Goal: Task Accomplishment & Management: Use online tool/utility

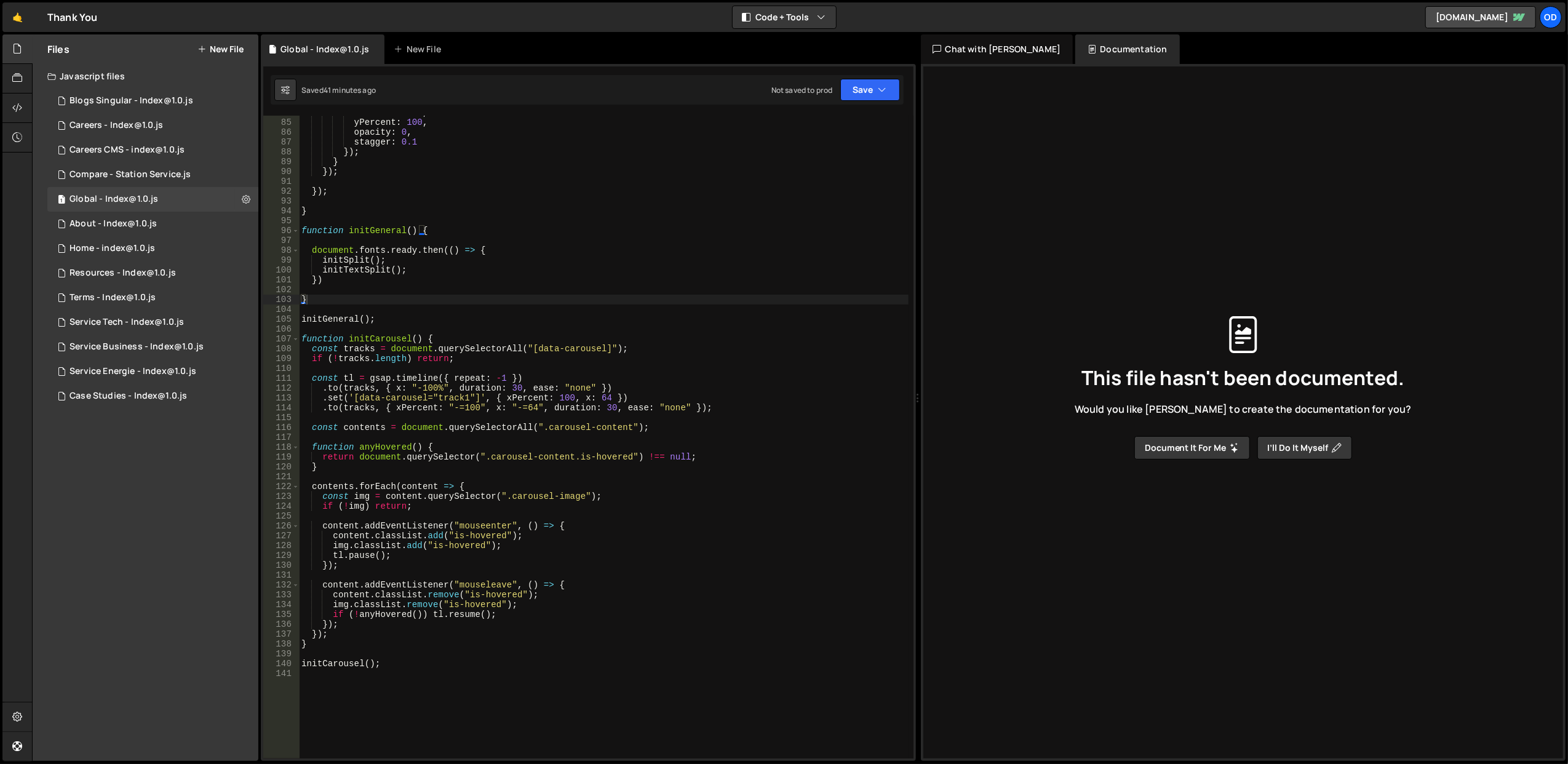
scroll to position [824, 0]
click at [468, 336] on div "duration : 0.8 , yPercent : 100 , opacity : 0 , stagger : 0.1 }) ; } }) ; }) ; …" at bounding box center [603, 439] width 610 height 663
type textarea "function initCarousel() { const tracks = document.querySelectorAll("[data-carou…"
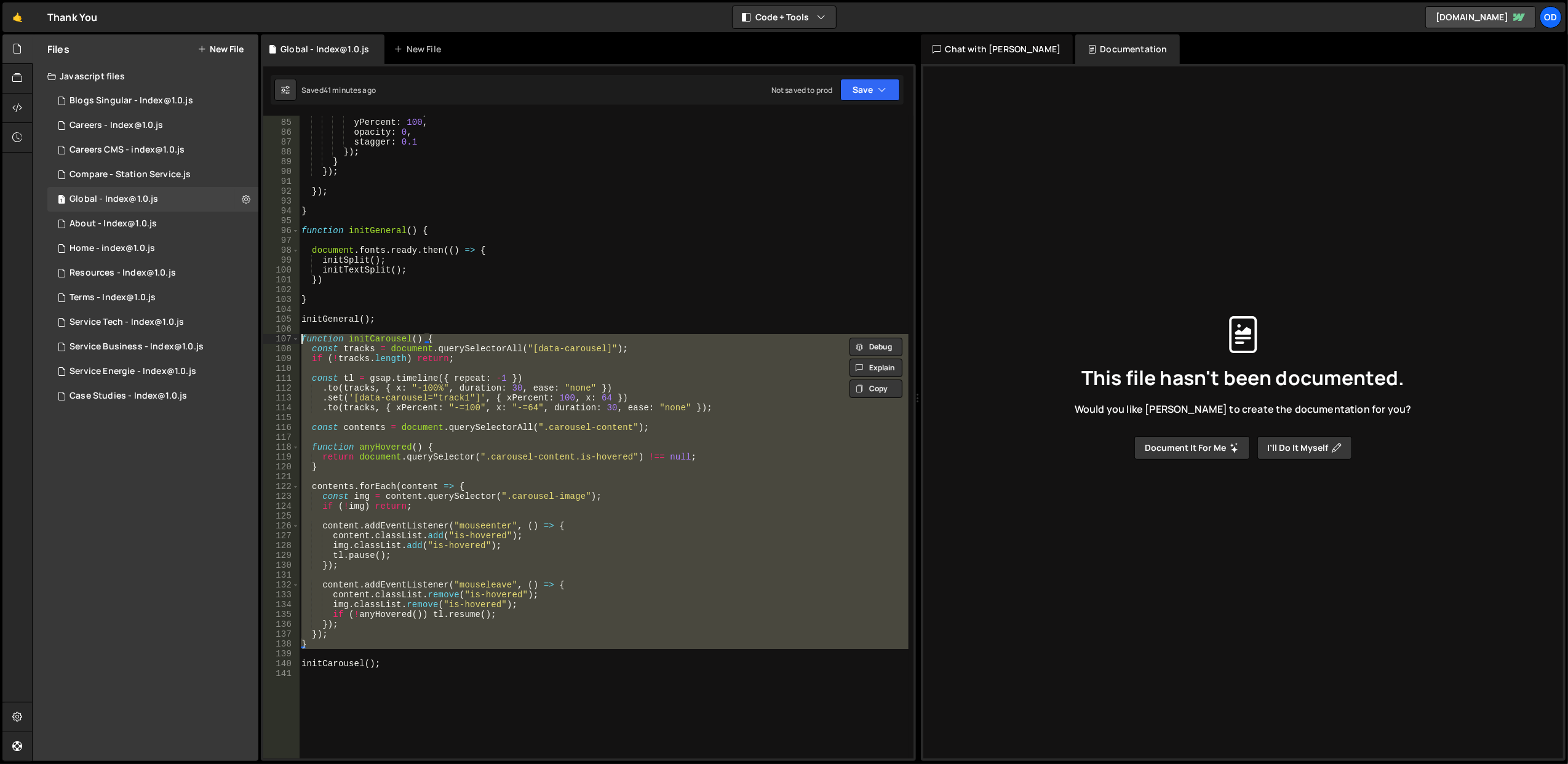
click at [468, 336] on div "duration : 0.8 , yPercent : 100 , opacity : 0 , stagger : 0.1 }) ; } }) ; }) ; …" at bounding box center [603, 439] width 610 height 663
click at [468, 329] on div "duration : 0.8 , yPercent : 100 , opacity : 0 , stagger : 0.1 }) ; } }) ; }) ; …" at bounding box center [603, 439] width 610 height 663
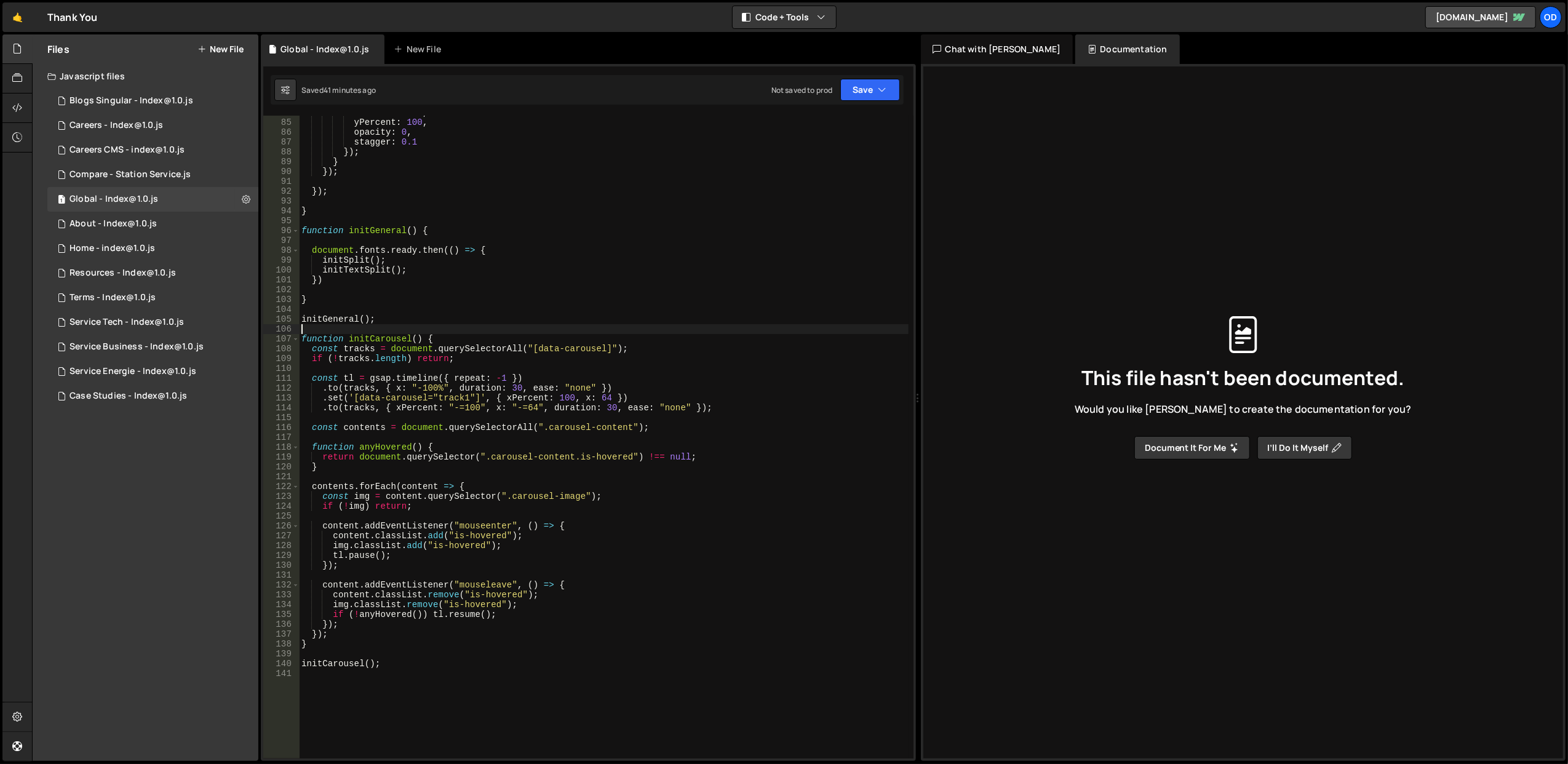
click at [355, 349] on div "duration : 0.8 , yPercent : 100 , opacity : 0 , stagger : 0.1 }) ; } }) ; }) ; …" at bounding box center [603, 439] width 610 height 663
type textarea "const tracks = document.querySelectorAll("[data-carousel]");"
click at [355, 349] on div "duration : 0.8 , yPercent : 100 , opacity : 0 , stagger : 0.1 }) ; } }) ; }) ; …" at bounding box center [603, 439] width 610 height 663
click at [544, 314] on div "duration : 0.8 , yPercent : 100 , opacity : 0 , stagger : 0.1 }) ; } }) ; }) ; …" at bounding box center [603, 439] width 610 height 663
click at [488, 345] on div "duration : 0.8 , yPercent : 100 , opacity : 0 , stagger : 0.1 }) ; } }) ; }) ; …" at bounding box center [603, 439] width 610 height 663
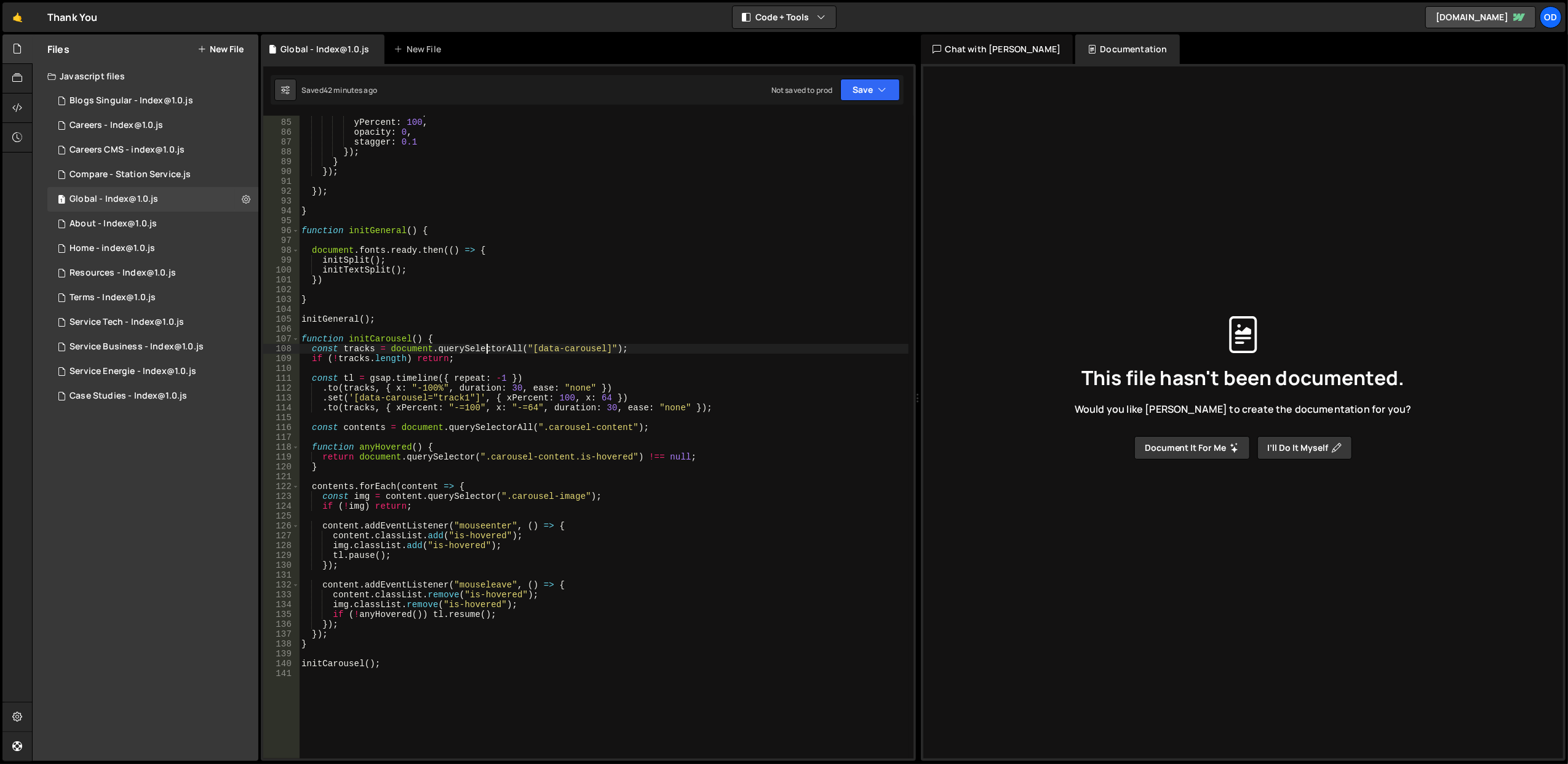
click at [482, 337] on div "duration : 0.8 , yPercent : 100 , opacity : 0 , stagger : 0.1 }) ; } }) ; }) ; …" at bounding box center [603, 439] width 610 height 663
type textarea "function initCarousel() {"
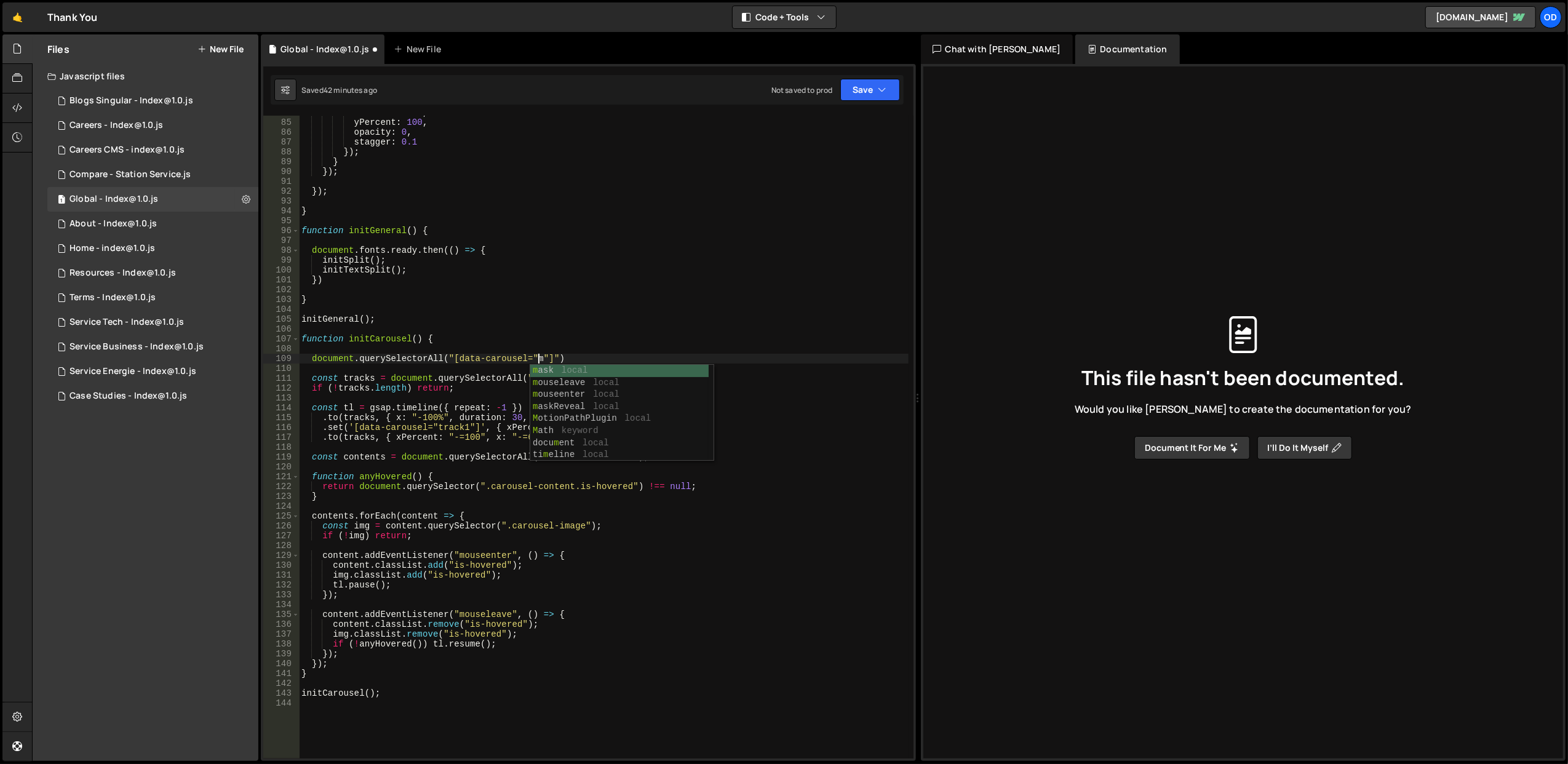
scroll to position [0, 18]
click at [515, 298] on div "duration : 0.8 , yPercent : 100 , opacity : 0 , stagger : 0.1 }) ; } }) ; }) ; …" at bounding box center [603, 439] width 610 height 663
click at [544, 358] on div "duration : 0.8 , yPercent : 100 , opacity : 0 , stagger : 0.1 }) ; } }) ; }) ; …" at bounding box center [603, 439] width 610 height 663
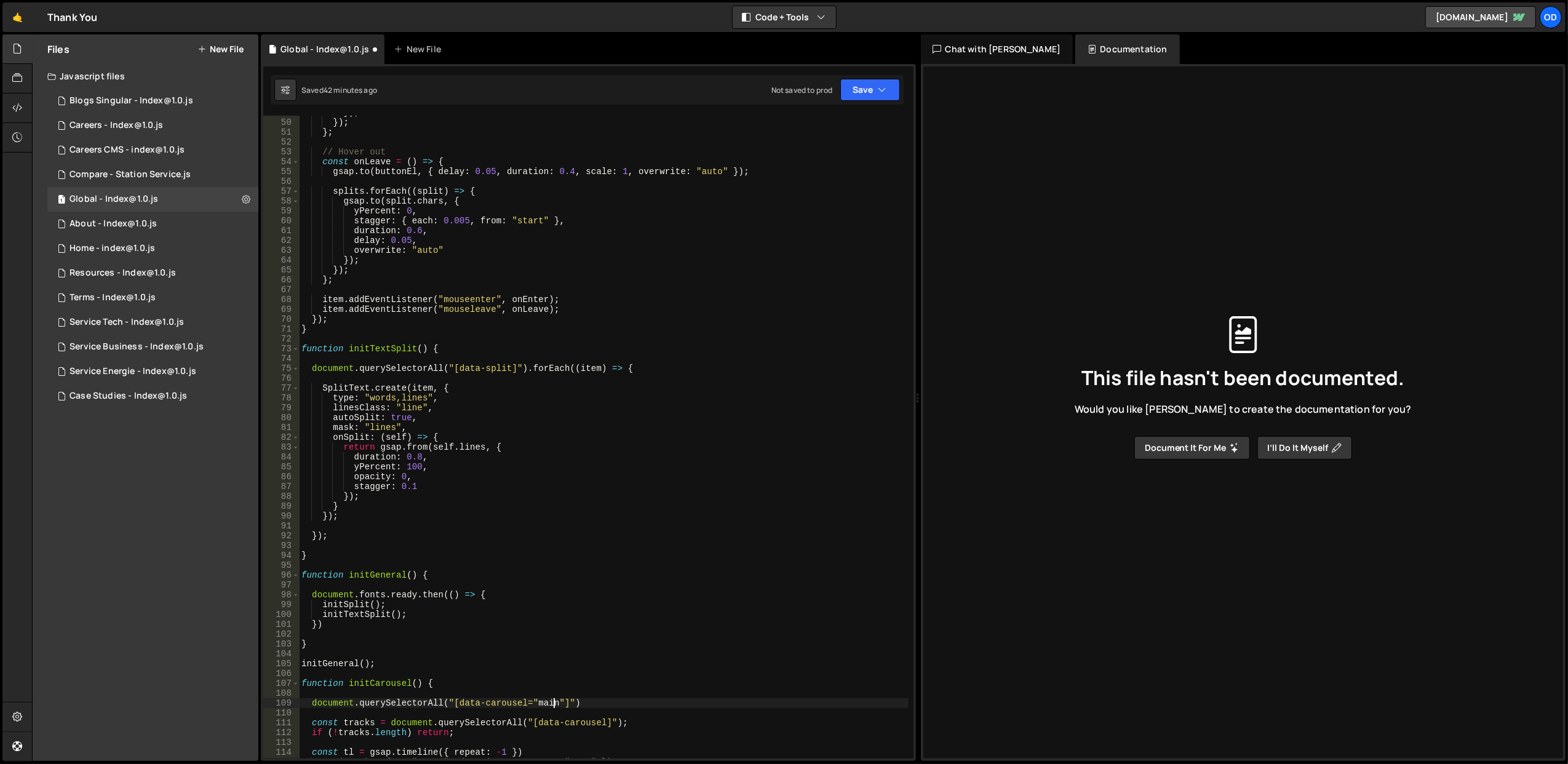
scroll to position [579, 0]
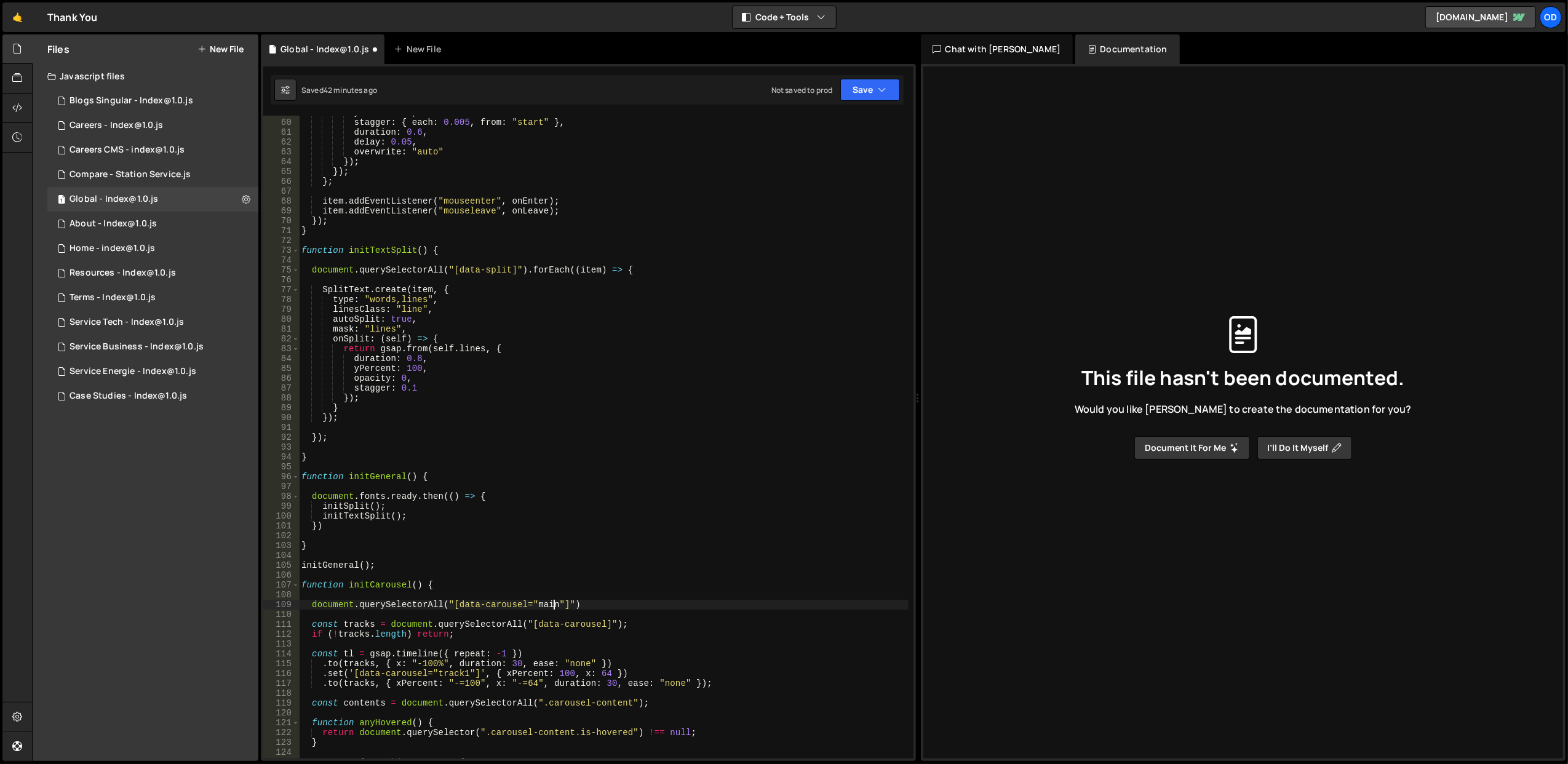
click at [572, 603] on div "yPercent : 0 , stagger : { each : 0.005 , from : "start" } , duration : 0.6 , d…" at bounding box center [603, 439] width 610 height 663
type textarea "document.querySelectorAll('[data-carousel="main"]')"
click at [646, 593] on div "yPercent : 0 , stagger : { each : 0.005 , from : "start" } , duration : 0.6 , d…" at bounding box center [603, 439] width 610 height 663
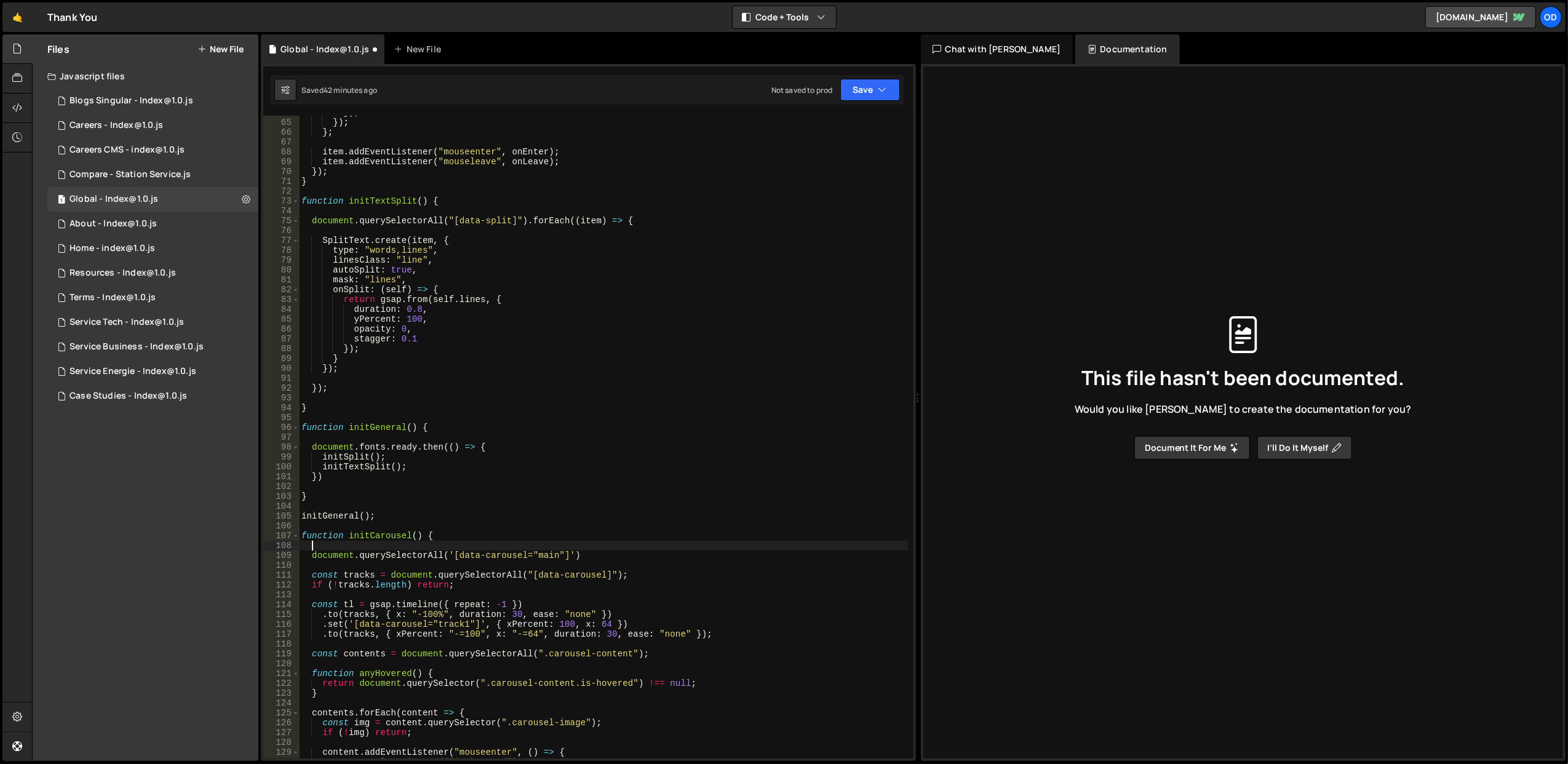
click at [618, 556] on div "}) ; }) ; } ; item . addEventListener ( "mouseenter" , onEnter ) ; item . addEv…" at bounding box center [603, 439] width 610 height 663
type textarea "document.querySelectorAll('[data-carousel="main"]').forEach(( ) => {"
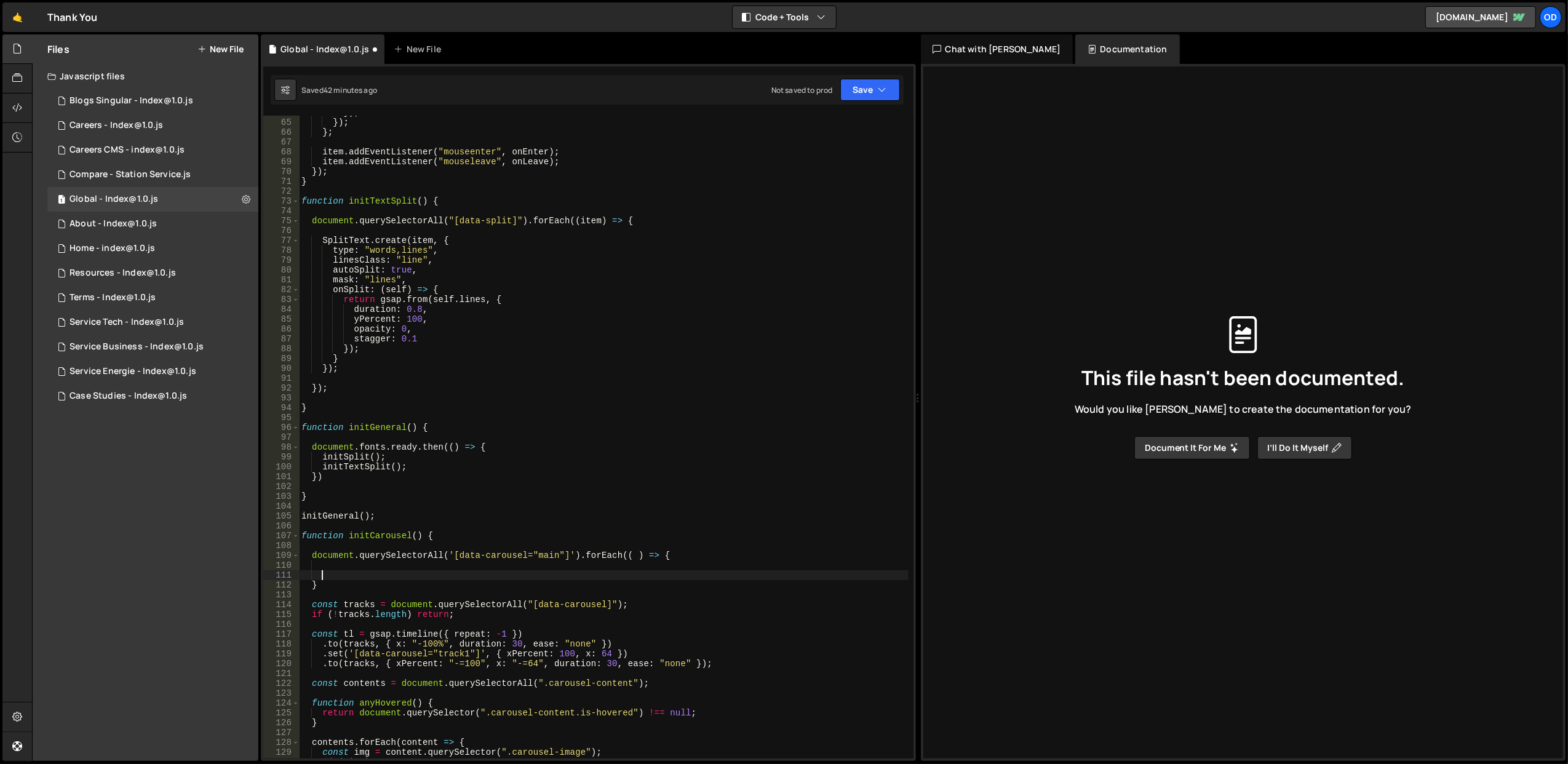
scroll to position [726, 0]
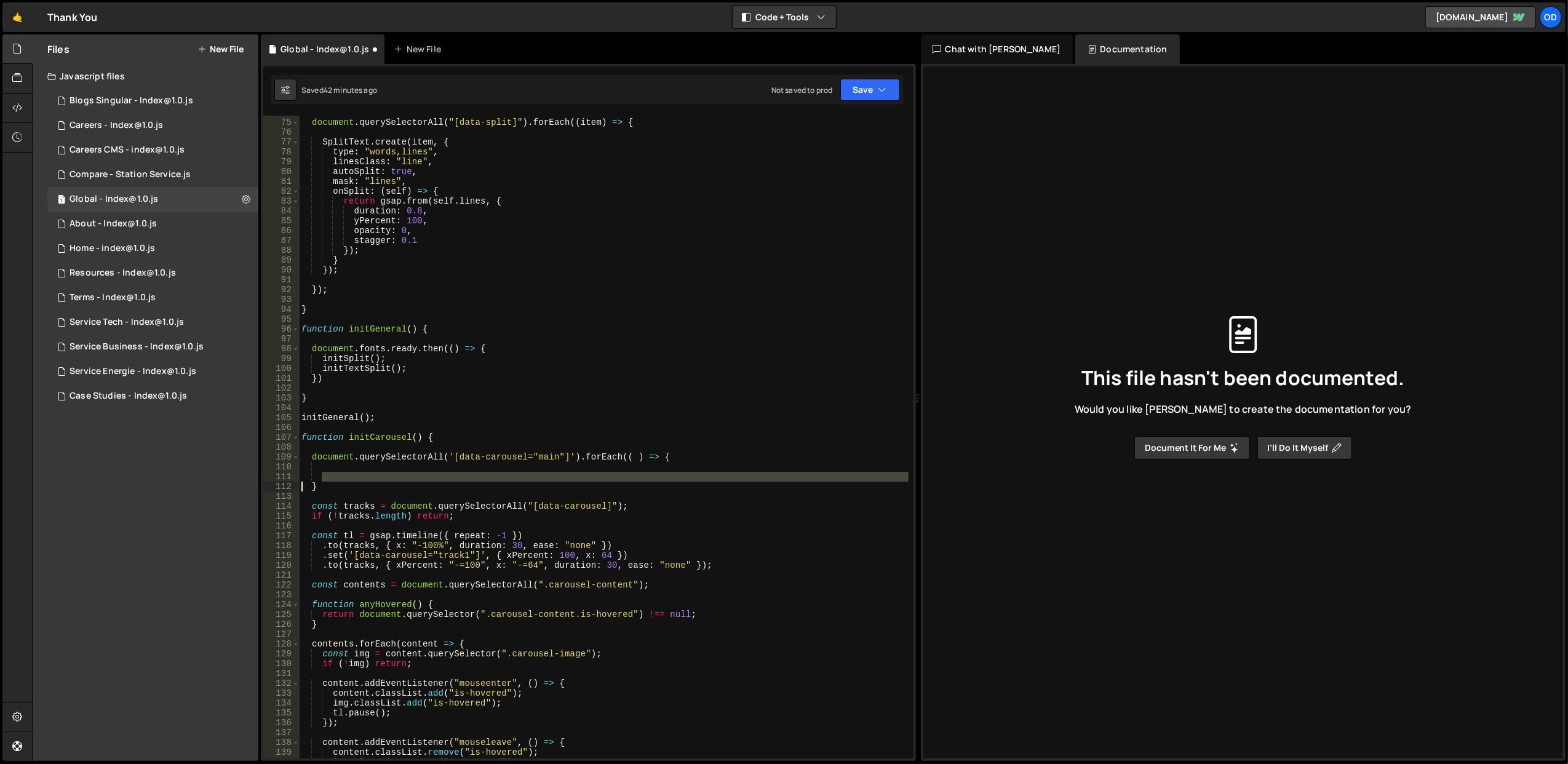
drag, startPoint x: 329, startPoint y: 481, endPoint x: 289, endPoint y: 484, distance: 40.1
click at [289, 484] on div "74 75 76 77 78 79 80 81 82 83 84 85 86 87 88 89 90 91 92 93 94 95 96 97 98 99 1…" at bounding box center [589, 437] width 650 height 643
drag, startPoint x: 311, startPoint y: 486, endPoint x: 298, endPoint y: 486, distance: 13.0
click at [298, 486] on div "} 74 75 76 77 78 79 80 81 82 83 84 85 86 87 88 89 90 91 92 93 94 95 96 97 98 99…" at bounding box center [589, 437] width 650 height 643
type textarea "}"
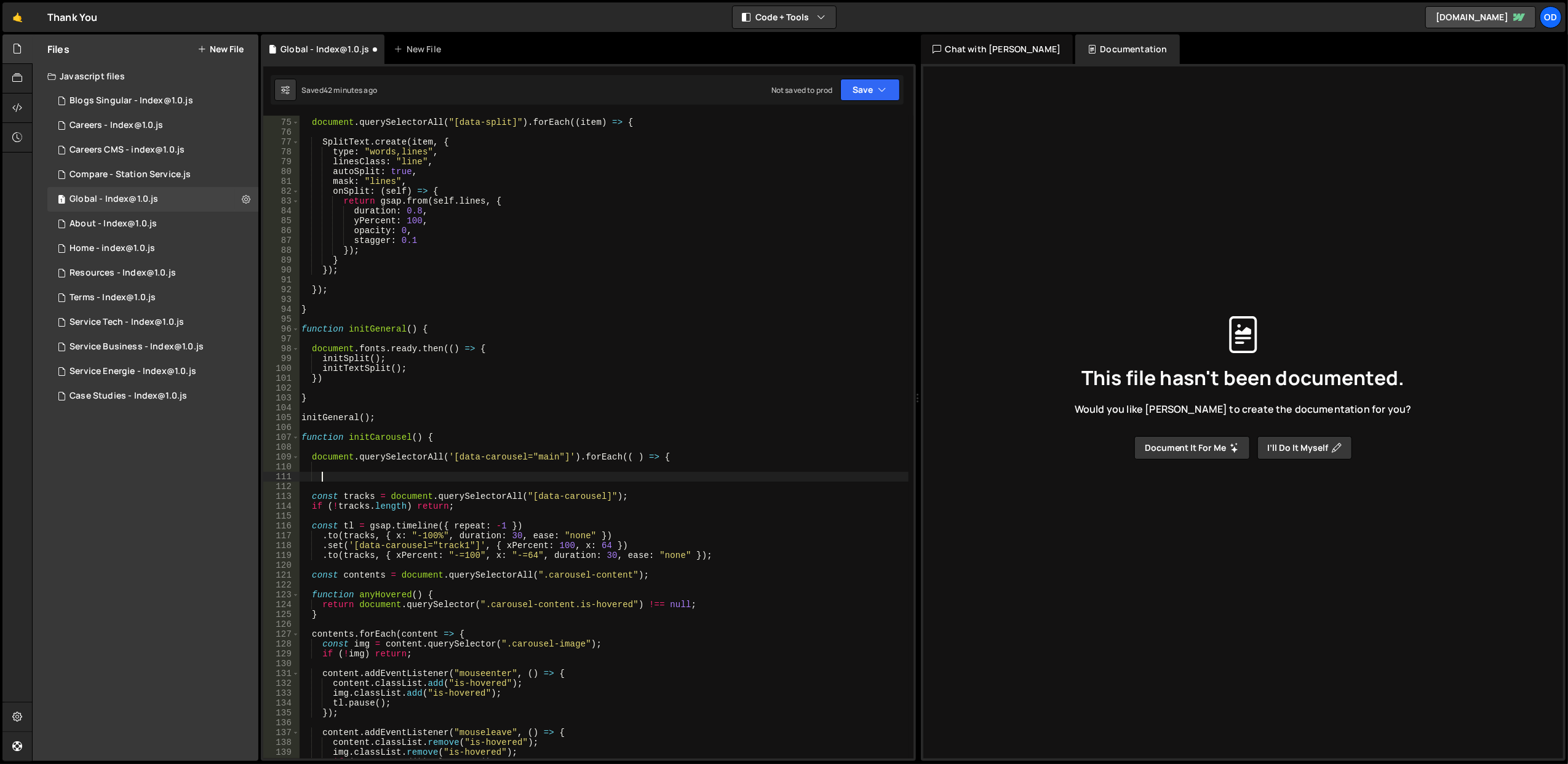
scroll to position [824, 0]
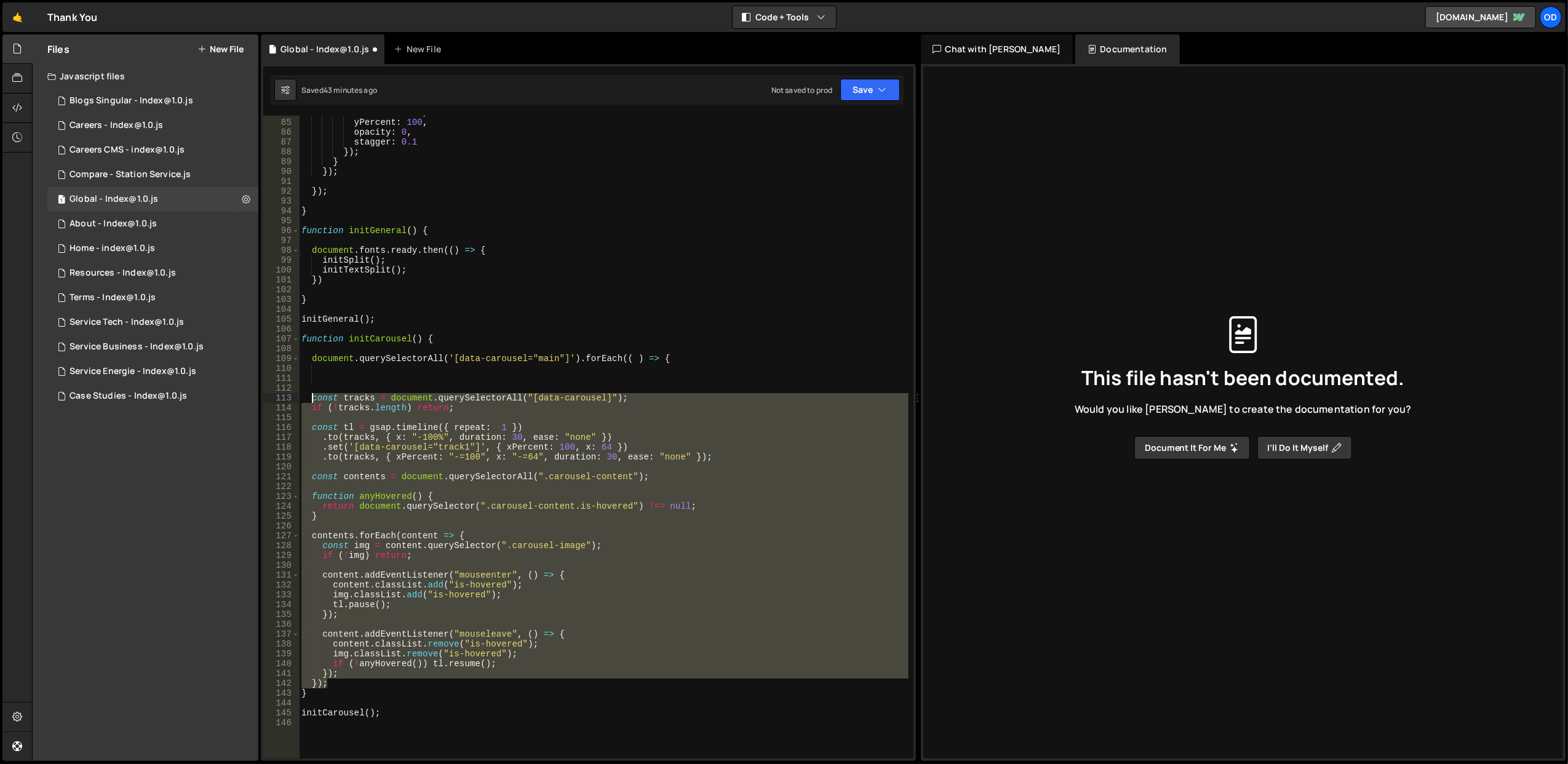
drag, startPoint x: 345, startPoint y: 684, endPoint x: 313, endPoint y: 402, distance: 283.8
click at [313, 402] on div "duration : 0.8 , yPercent : 100 , opacity : 0 , stagger : 0.1 }) ; } }) ; }) ; …" at bounding box center [603, 439] width 610 height 663
click at [384, 675] on div "duration : 0.8 , yPercent : 100 , opacity : 0 , stagger : 0.1 }) ; } }) ; }) ; …" at bounding box center [603, 437] width 609 height 643
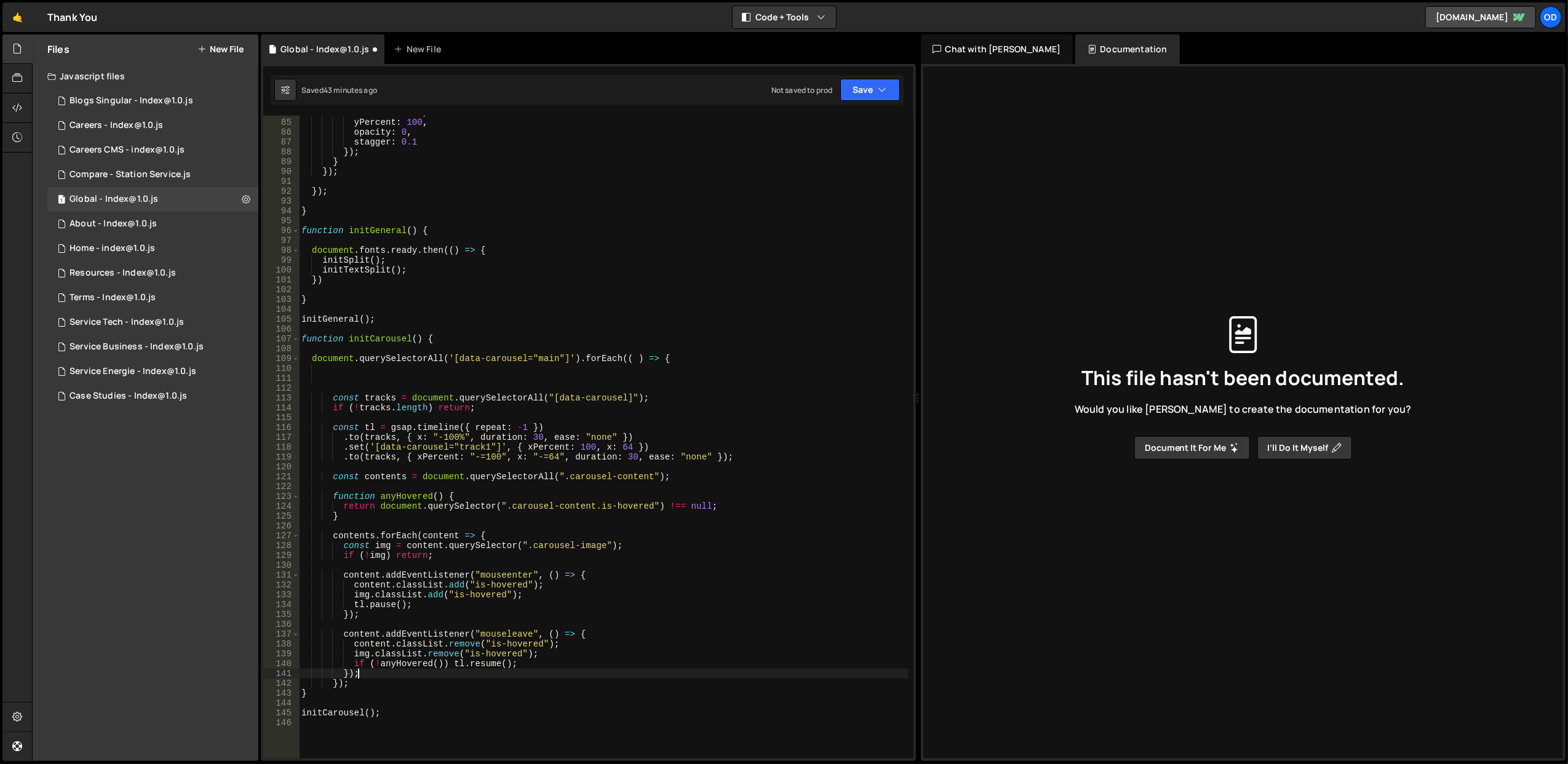
click at [390, 681] on div "duration : 0.8 , yPercent : 100 , opacity : 0 , stagger : 0.1 }) ; } }) ; }) ; …" at bounding box center [603, 439] width 610 height 663
type textarea "});"
click at [362, 383] on div "duration : 0.8 , yPercent : 100 , opacity : 0 , stagger : 0.1 }) ; } }) ; }) ; …" at bounding box center [603, 439] width 610 height 663
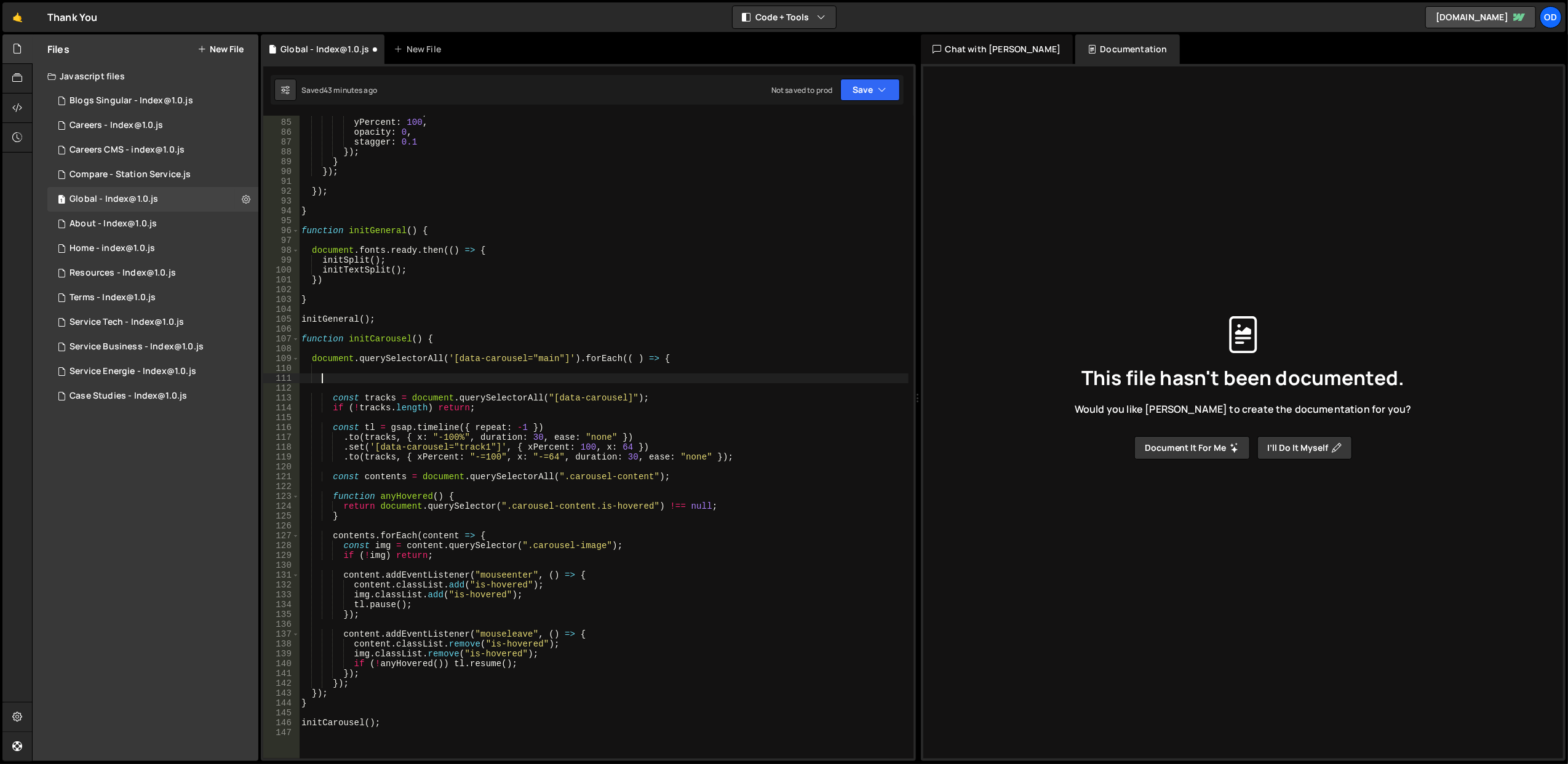
scroll to position [0, 0]
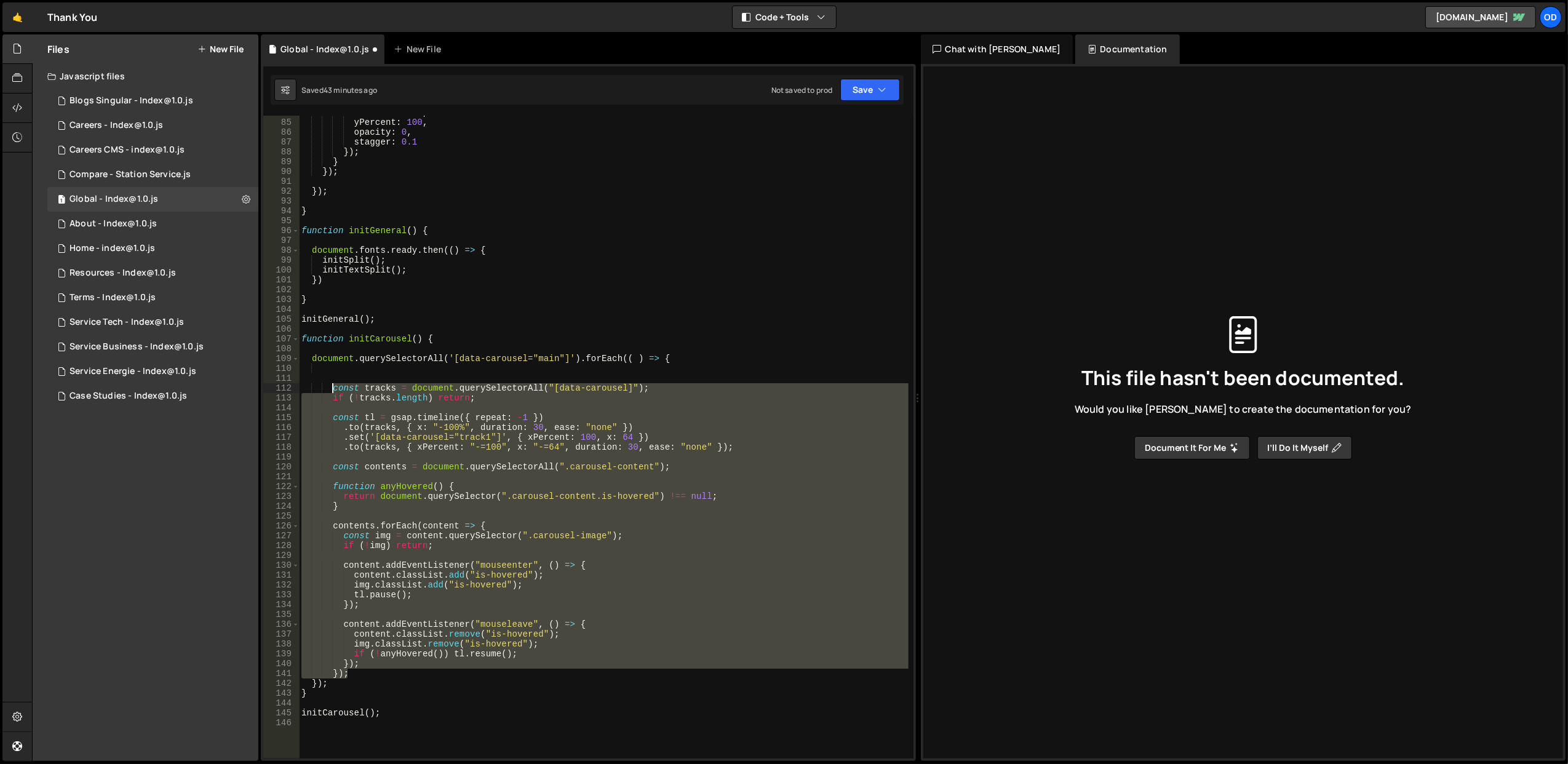
drag, startPoint x: 367, startPoint y: 672, endPoint x: 333, endPoint y: 389, distance: 285.0
click at [333, 389] on div "duration : 0.8 , yPercent : 100 , opacity : 0 , stagger : 0.1 }) ; } }) ; }) ; …" at bounding box center [603, 439] width 610 height 663
type textarea "const tracks = document.querySelectorAll("[data-carousel]"); if (!tracks.length…"
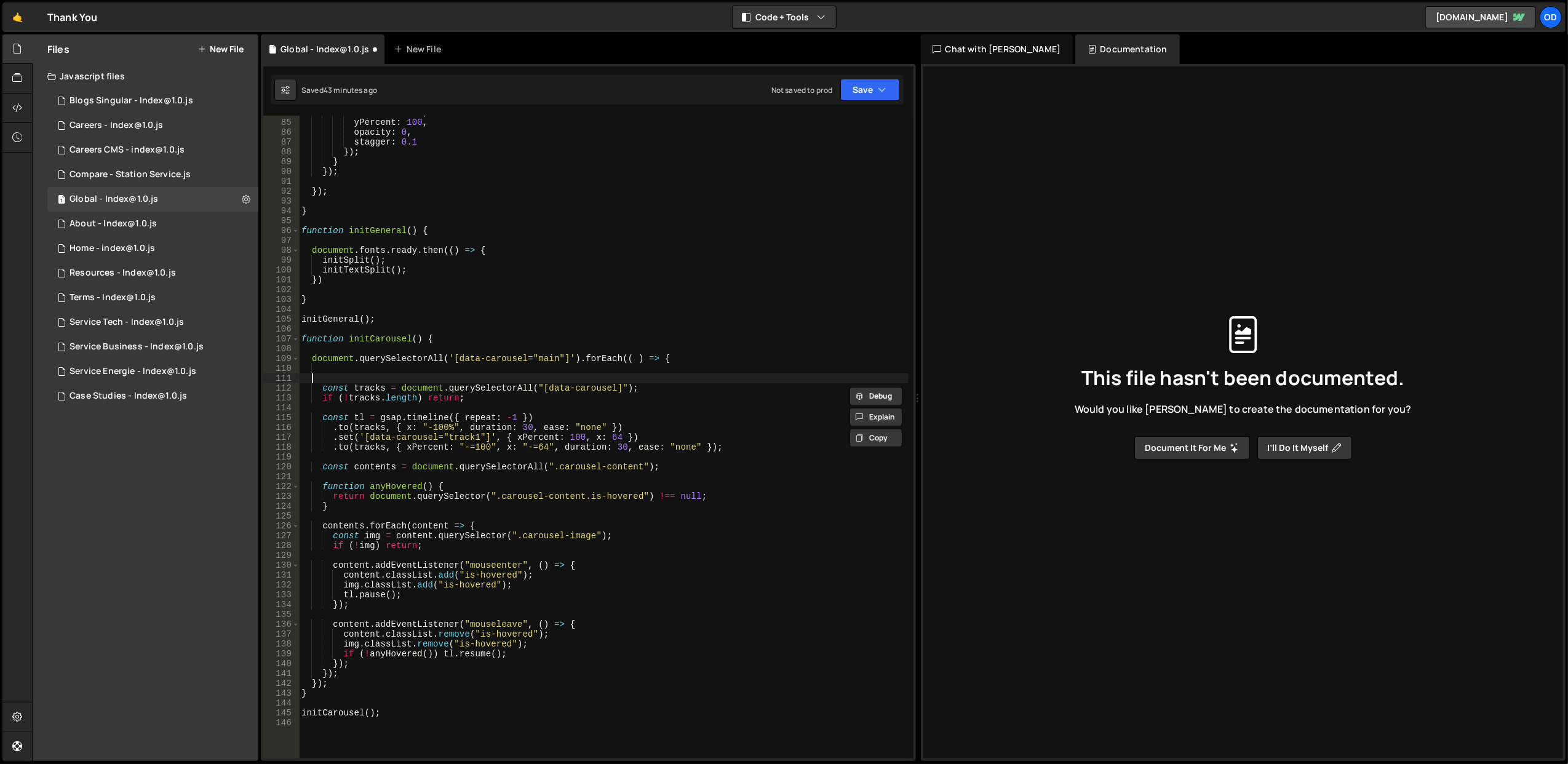
click at [337, 375] on div "duration : 0.8 , yPercent : 100 , opacity : 0 , stagger : 0.1 }) ; } }) ; }) ; …" at bounding box center [603, 439] width 610 height 663
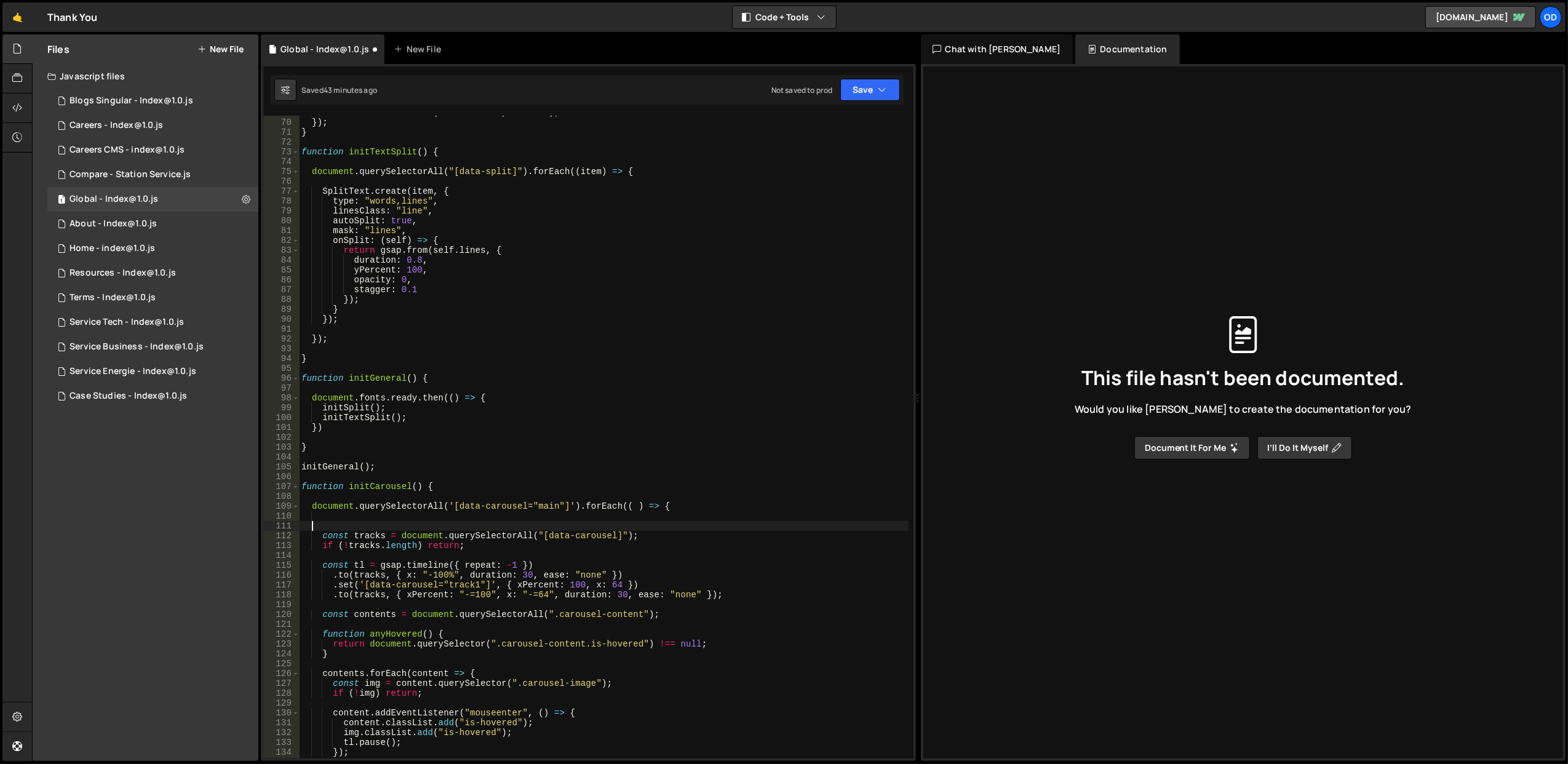
click at [336, 534] on div "item . addEventListener ( "mouseleave" , onLeave ) ; }) ; } function initTextSp…" at bounding box center [603, 439] width 610 height 663
click at [367, 533] on div "item . addEventListener ( "mouseleave" , onLeave ) ; }) ; } function initTextSp…" at bounding box center [603, 439] width 610 height 663
click at [490, 532] on div "item . addEventListener ( "mouseleave" , onLeave ) ; }) ; } function initTextSp…" at bounding box center [603, 439] width 610 height 663
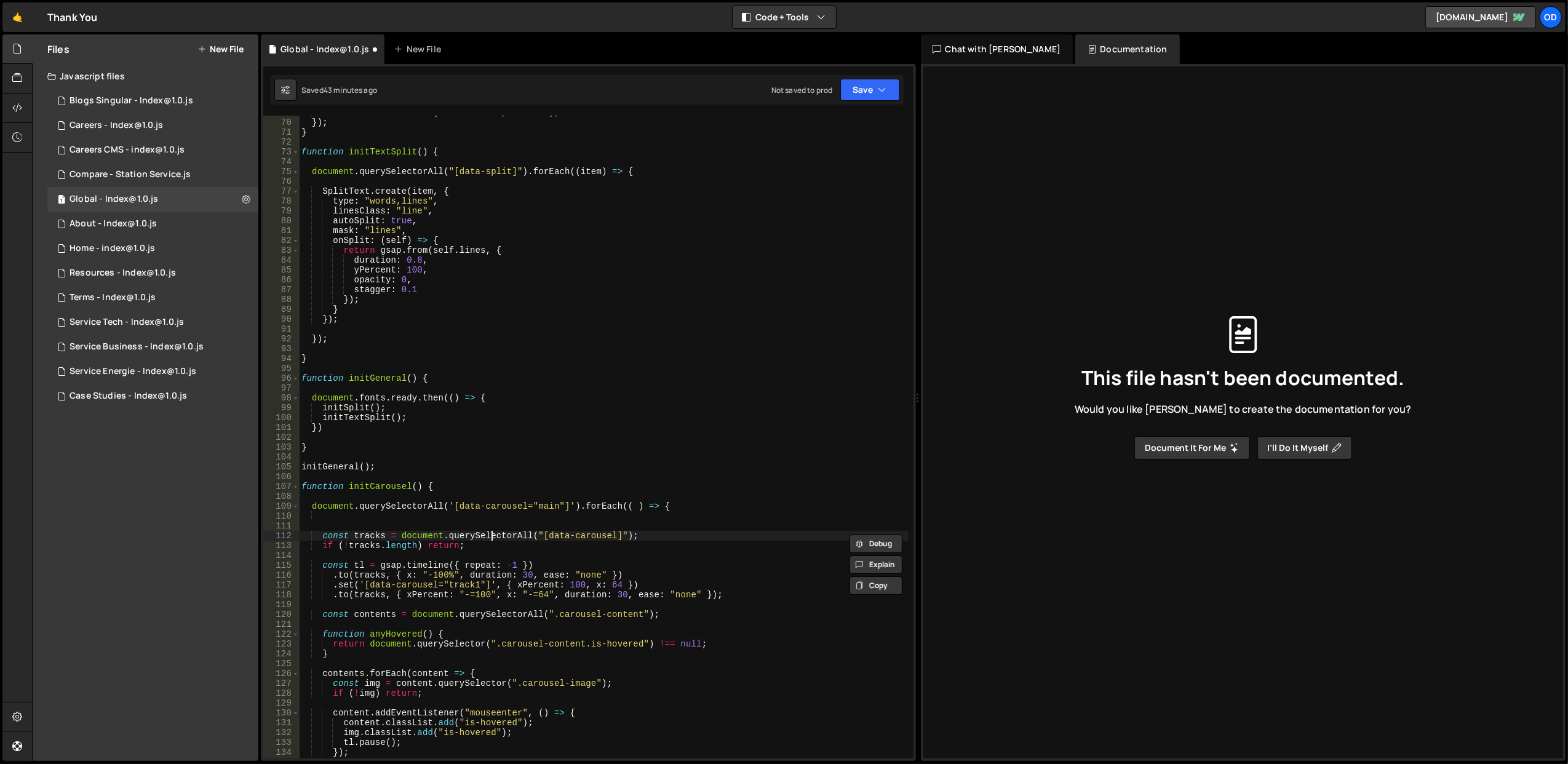
click at [490, 532] on div "item . addEventListener ( "mouseleave" , onLeave ) ; }) ; } function initTextSp…" at bounding box center [603, 439] width 610 height 663
click at [414, 536] on div "item . addEventListener ( "mouseleave" , onLeave ) ; }) ; } function initTextSp…" at bounding box center [603, 439] width 610 height 663
click at [630, 503] on div "item . addEventListener ( "mouseleave" , onLeave ) ; }) ; } function initTextSp…" at bounding box center [603, 439] width 610 height 663
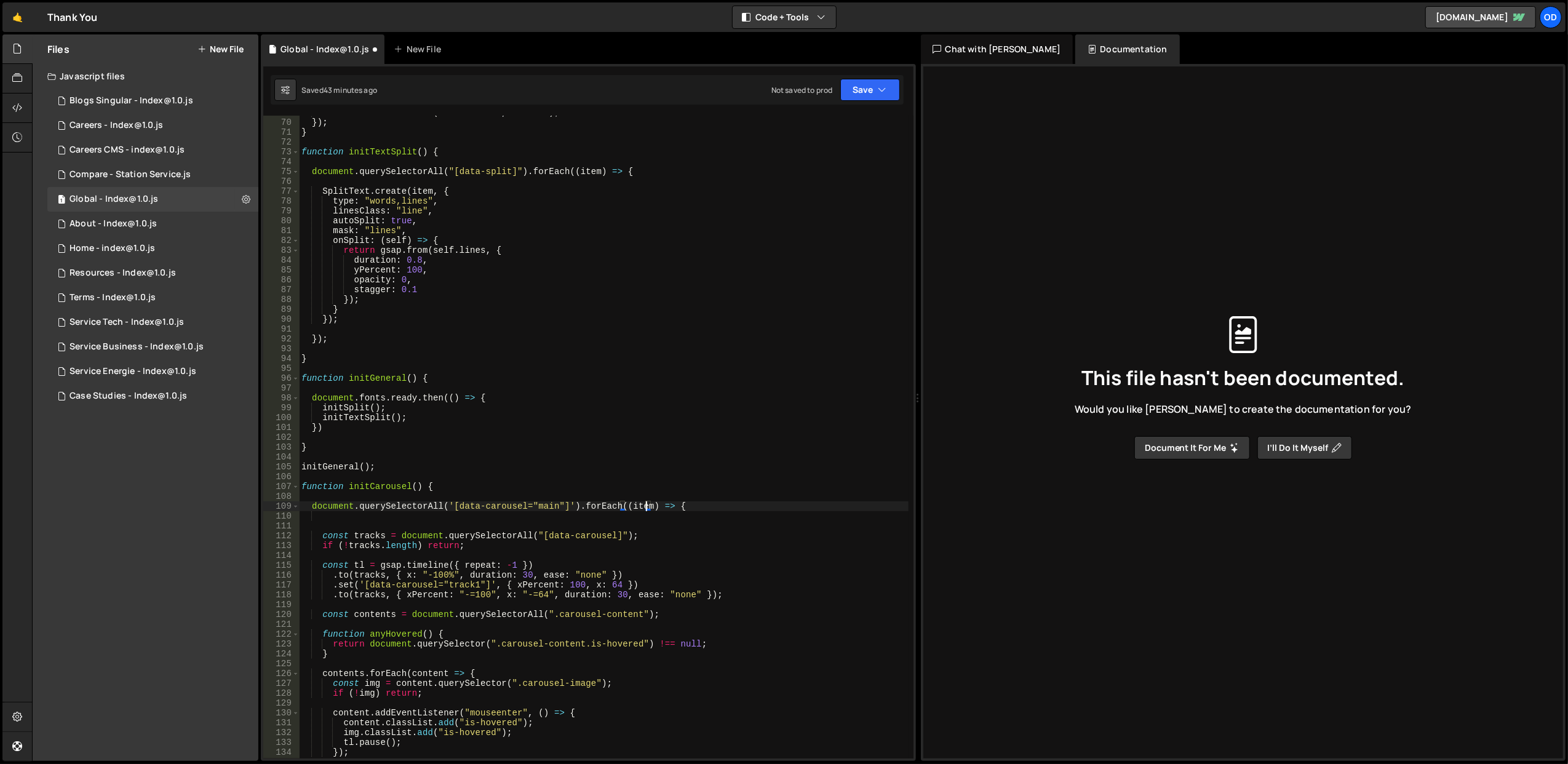
click at [632, 504] on div "item . addEventListener ( "mouseleave" , onLeave ) ; }) ; } function initTextSp…" at bounding box center [603, 439] width 610 height 663
click at [419, 535] on div "item . addEventListener ( "mouseleave" , onLeave ) ; }) ; } function initTextSp…" at bounding box center [603, 439] width 610 height 663
paste textarea "item"
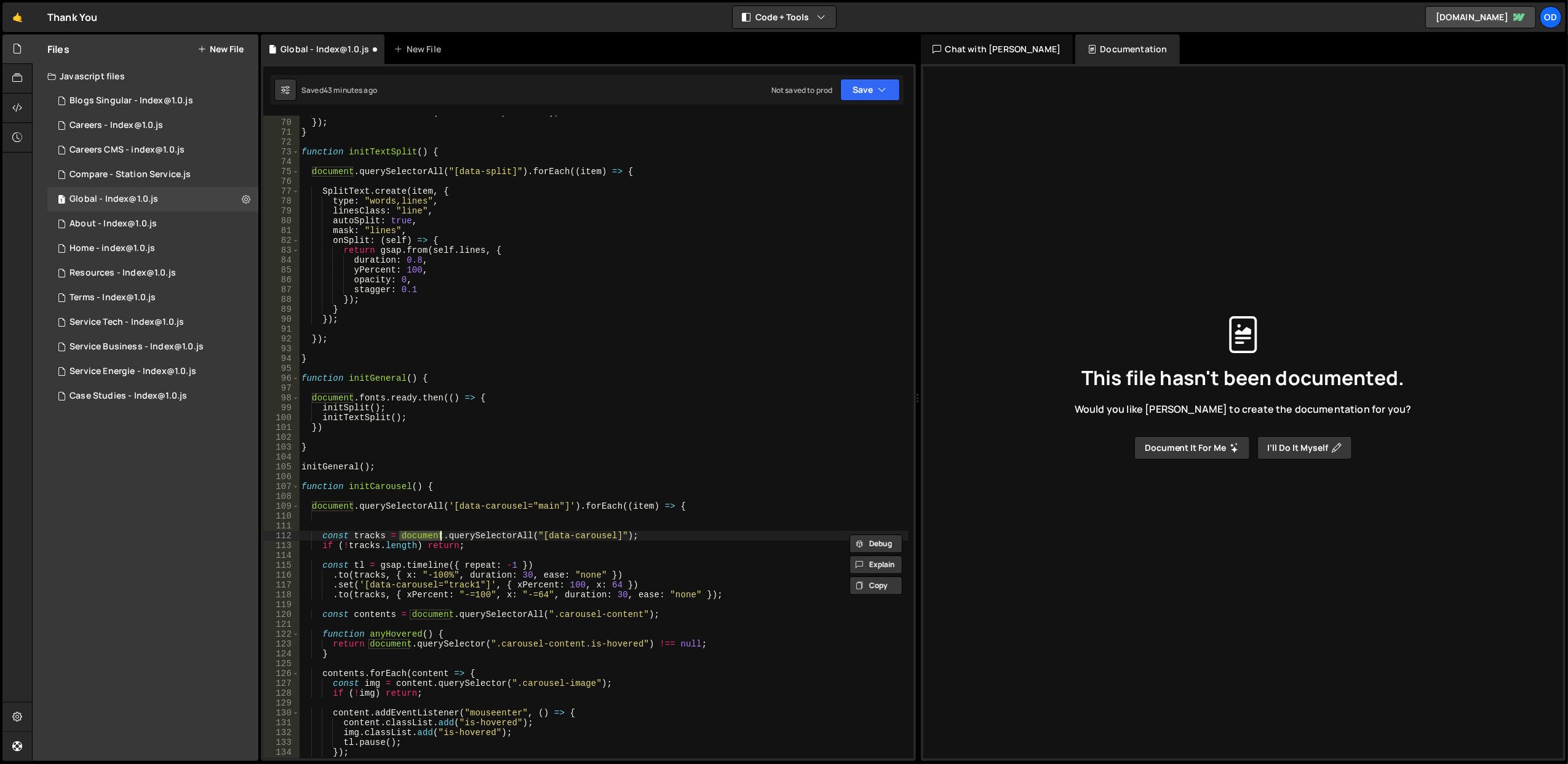
type textarea "const tracks = item.querySelectorAll("[data-carousel]");"
click at [423, 520] on div "item . addEventListener ( "mouseleave" , onLeave ) ; }) ; } function initTextSp…" at bounding box center [603, 439] width 610 height 663
click at [370, 539] on div "item . addEventListener ( "mouseleave" , onLeave ) ; }) ; } function initTextSp…" at bounding box center [603, 439] width 610 height 663
type textarea "const tracks = item.querySelectorAll("[data-carousel]");"
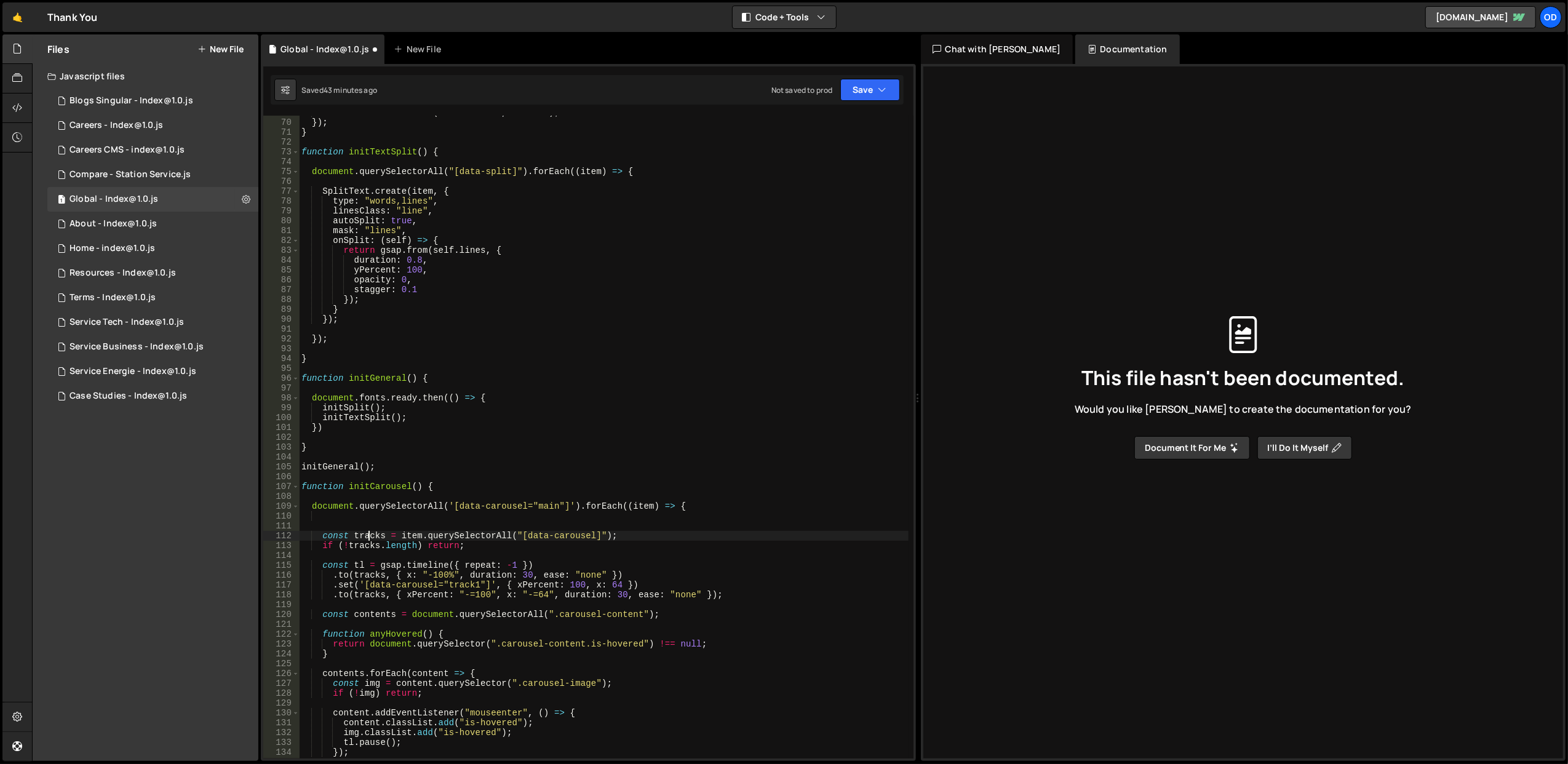
click at [370, 539] on div "item . addEventListener ( "mouseleave" , onLeave ) ; }) ; } function initTextSp…" at bounding box center [603, 439] width 610 height 663
click at [400, 519] on div "item . addEventListener ( "mouseleave" , onLeave ) ; }) ; } function initTextSp…" at bounding box center [603, 439] width 610 height 663
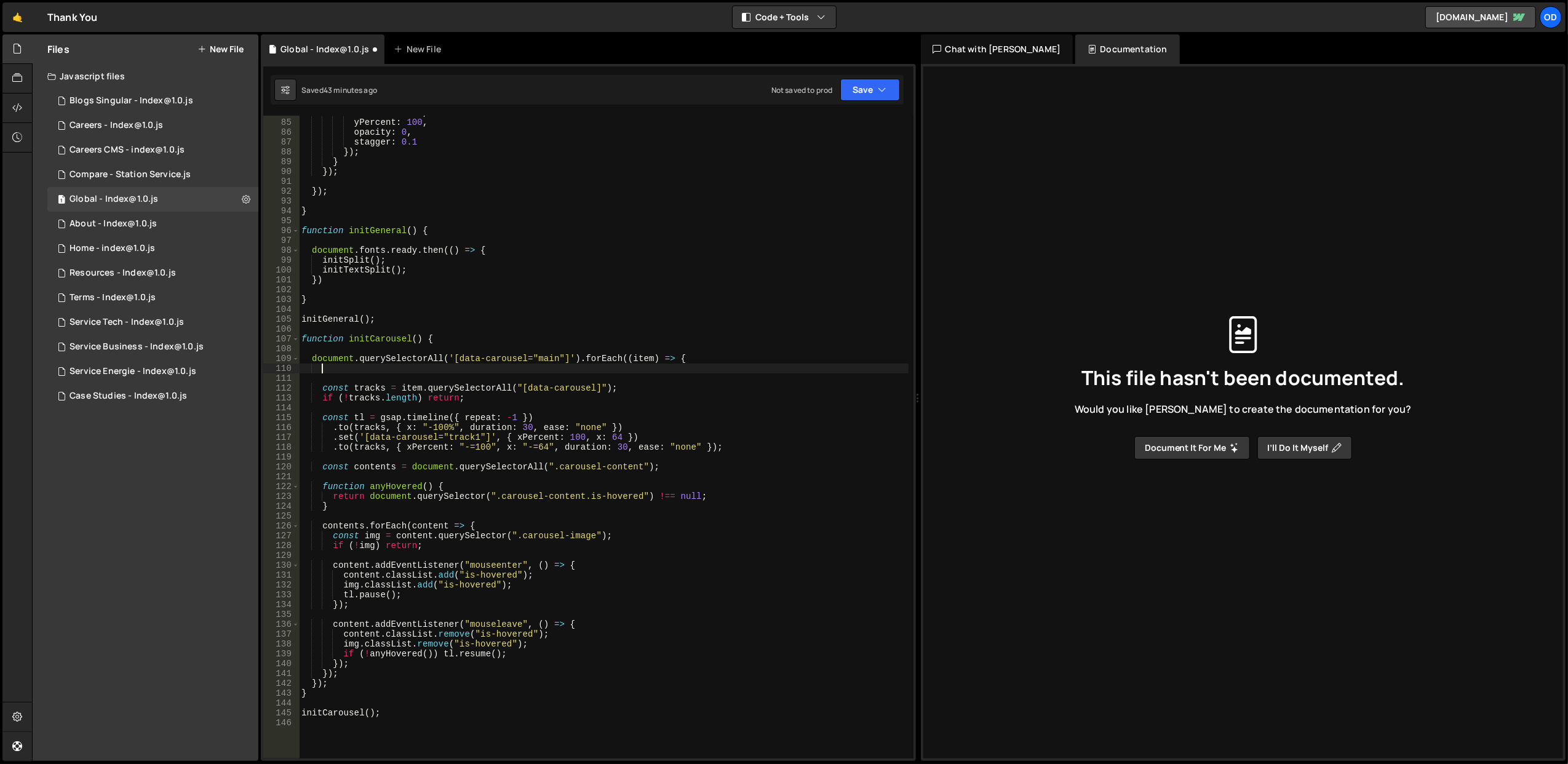
scroll to position [824, 0]
click at [461, 384] on div "duration : 0.8 , yPercent : 100 , opacity : 0 , stagger : 0.1 }) ; } }) ; }) ; …" at bounding box center [603, 439] width 610 height 663
click at [887, 79] on button "Save" at bounding box center [870, 90] width 60 height 22
click at [848, 119] on div "Save to Staging S" at bounding box center [829, 120] width 128 height 12
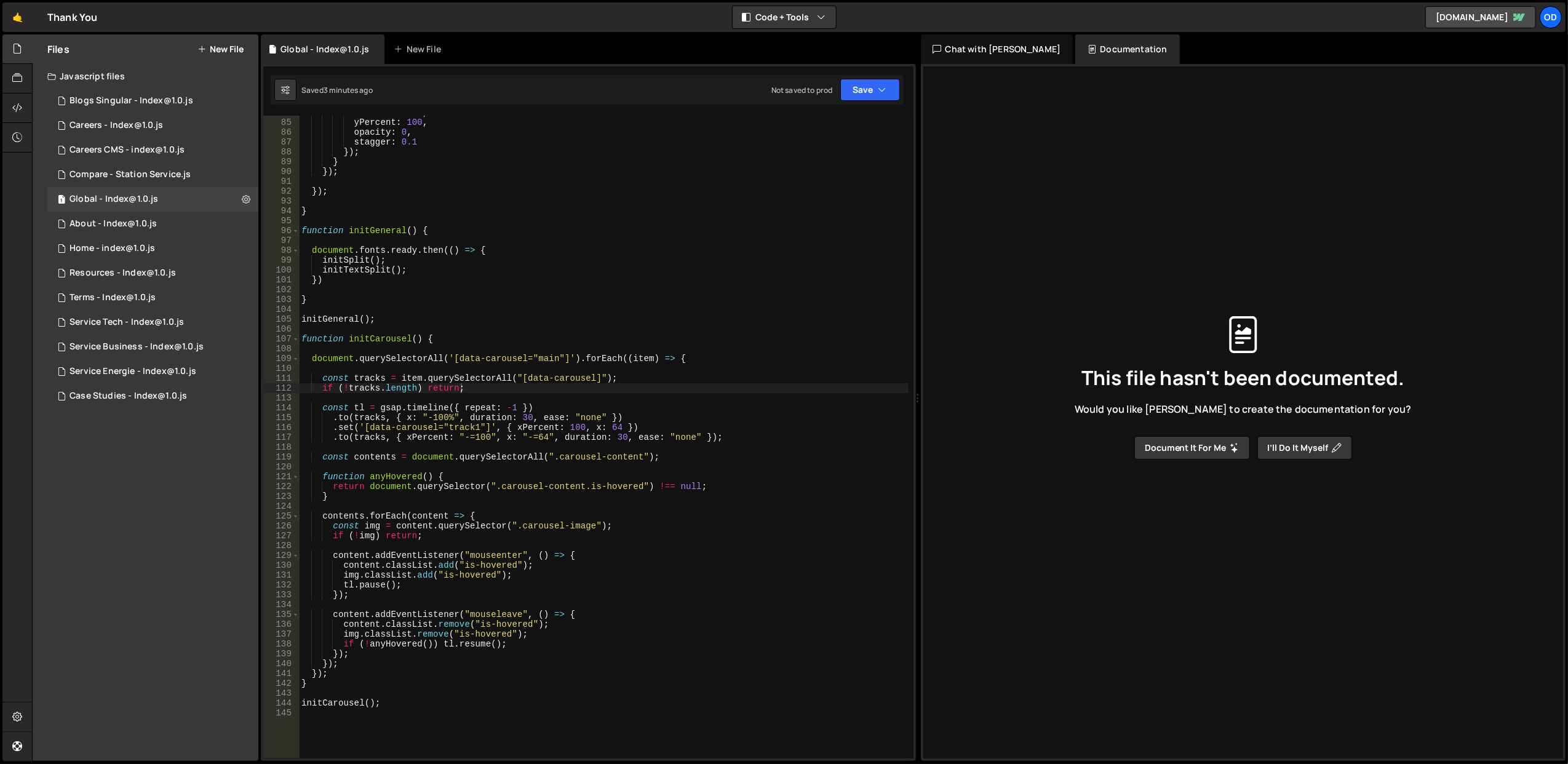
click at [537, 572] on div "duration : 0.8 , yPercent : 100 , opacity : 0 , stagger : 0.1 }) ; } }) ; }) ; …" at bounding box center [603, 439] width 610 height 663
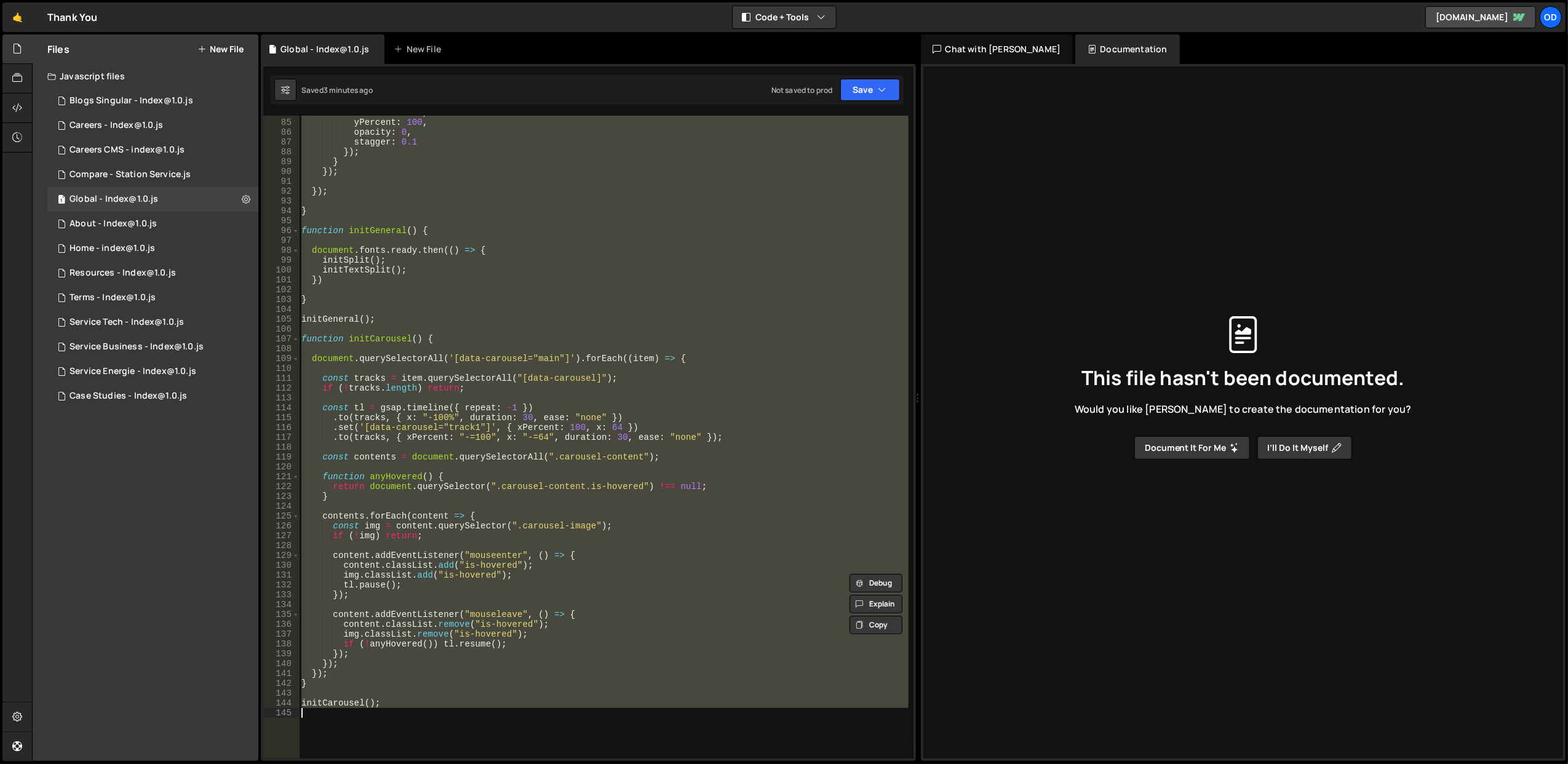
click at [537, 572] on div "duration : 0.8 , yPercent : 100 , opacity : 0 , stagger : 0.1 }) ; } }) ; }) ; …" at bounding box center [603, 439] width 610 height 663
type textarea "initCarousel();"
click at [540, 547] on div "duration : 0.8 , yPercent : 100 , opacity : 0 , stagger : 0.1 }) ; } }) ; }) ; …" at bounding box center [603, 437] width 609 height 643
click at [540, 547] on div "duration : 0.8 , yPercent : 100 , opacity : 0 , stagger : 0.1 }) ; } }) ; }) ; …" at bounding box center [603, 439] width 610 height 663
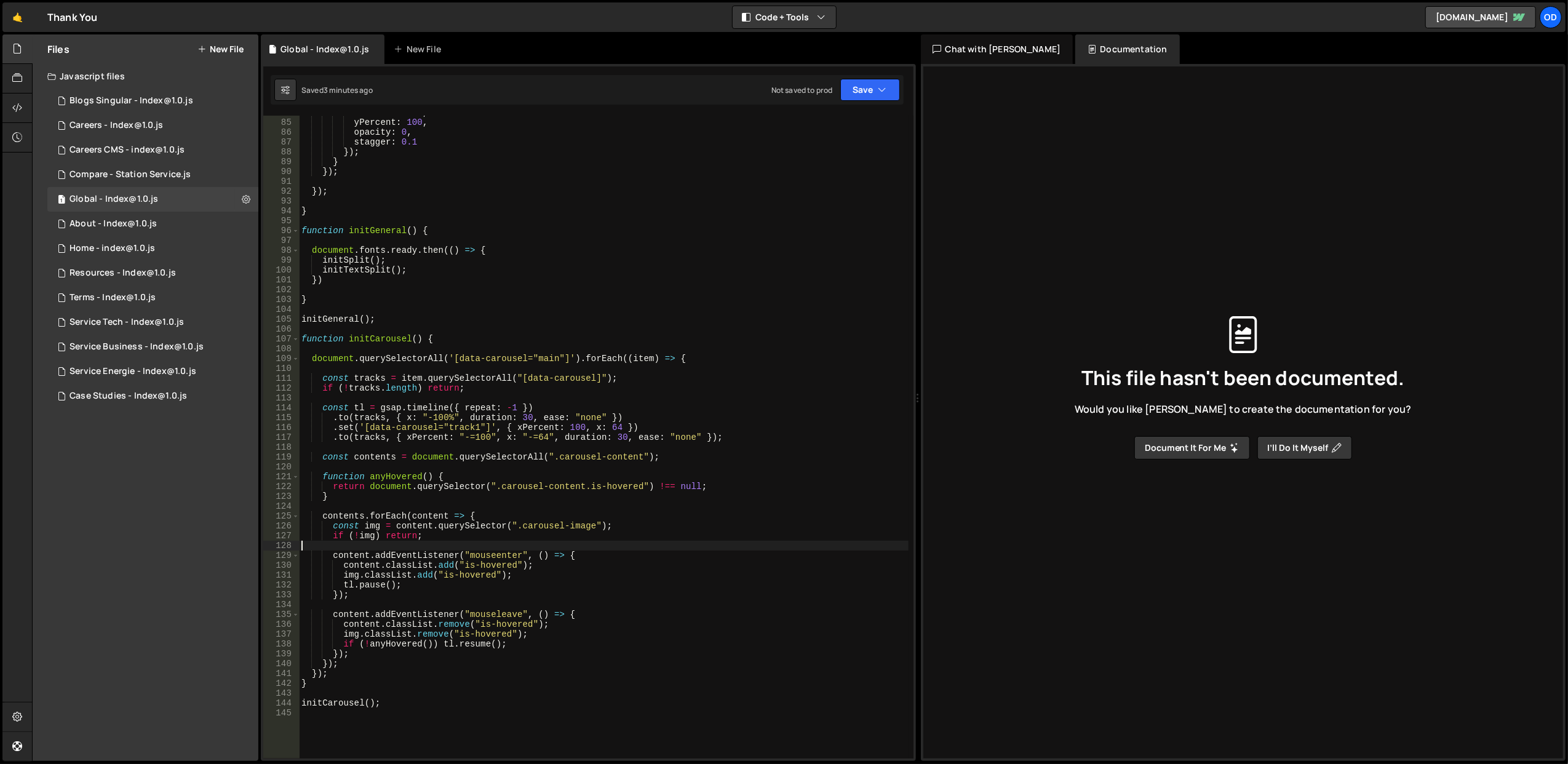
click at [540, 547] on div "duration : 0.8 , yPercent : 100 , opacity : 0 , stagger : 0.1 }) ; } }) ; }) ; …" at bounding box center [603, 439] width 610 height 663
click at [493, 529] on div "duration : 0.8 , yPercent : 100 , opacity : 0 , stagger : 0.1 }) ; } }) ; }) ; …" at bounding box center [603, 439] width 610 height 663
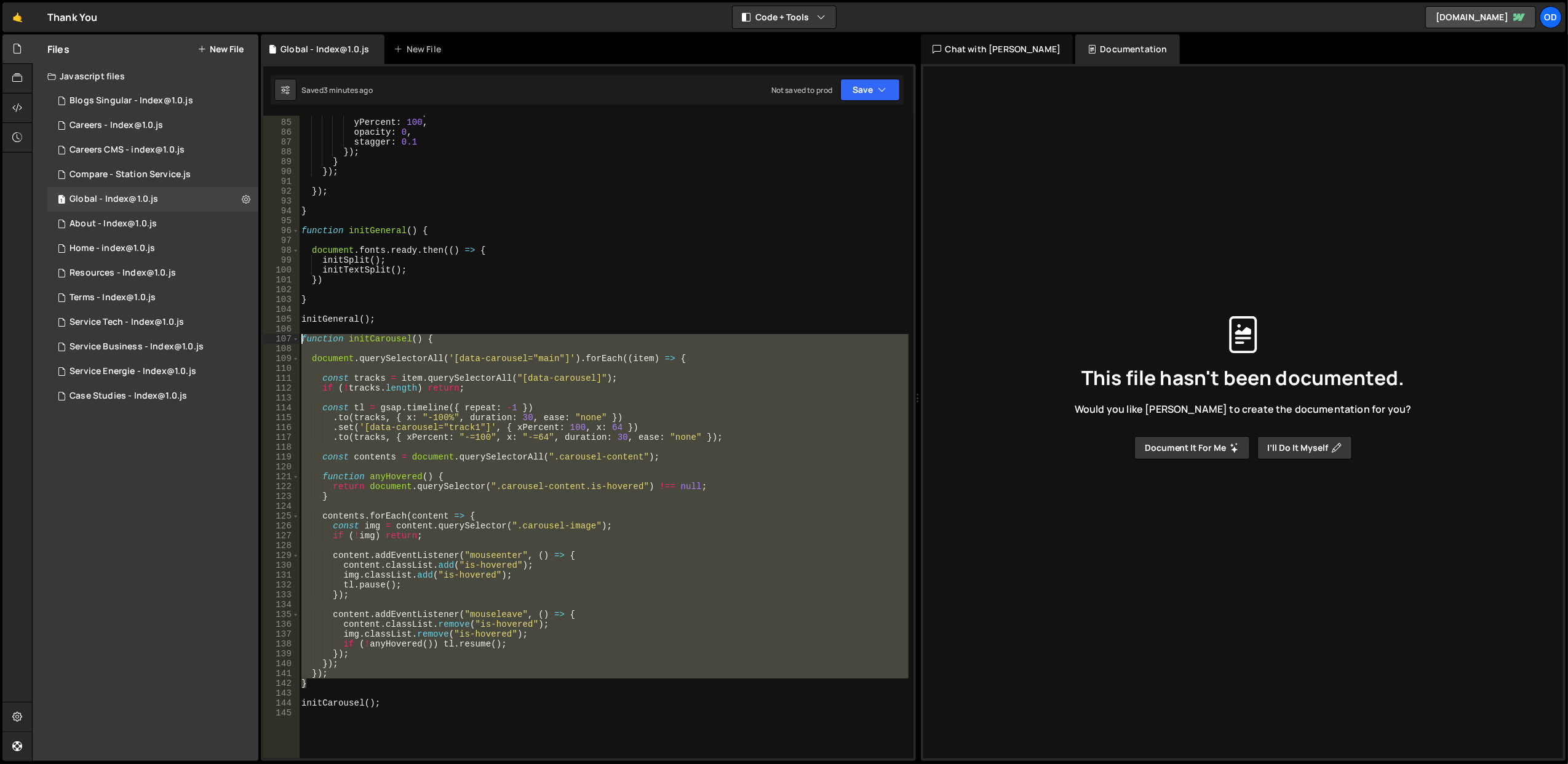
drag, startPoint x: 384, startPoint y: 684, endPoint x: 302, endPoint y: 340, distance: 353.6
click at [302, 340] on div "duration : 0.8 , yPercent : 100 , opacity : 0 , stagger : 0.1 }) ; } }) ; }) ; …" at bounding box center [603, 439] width 610 height 663
type textarea "function initCarousel() {"
click at [330, 333] on div "duration : 0.8 , yPercent : 100 , opacity : 0 , stagger : 0.1 }) ; } }) ; }) ; …" at bounding box center [603, 439] width 610 height 663
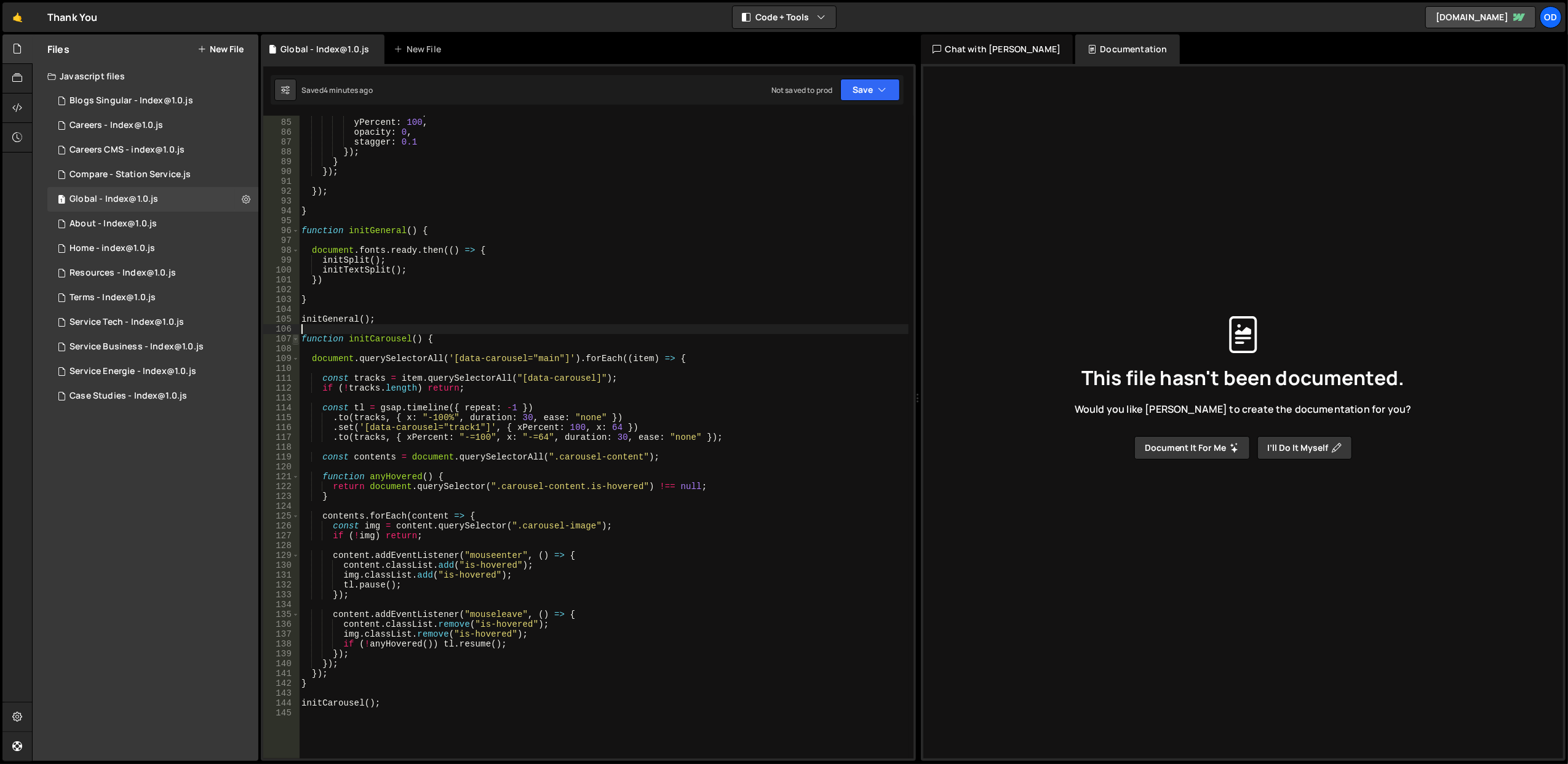
click at [298, 340] on span at bounding box center [295, 338] width 7 height 10
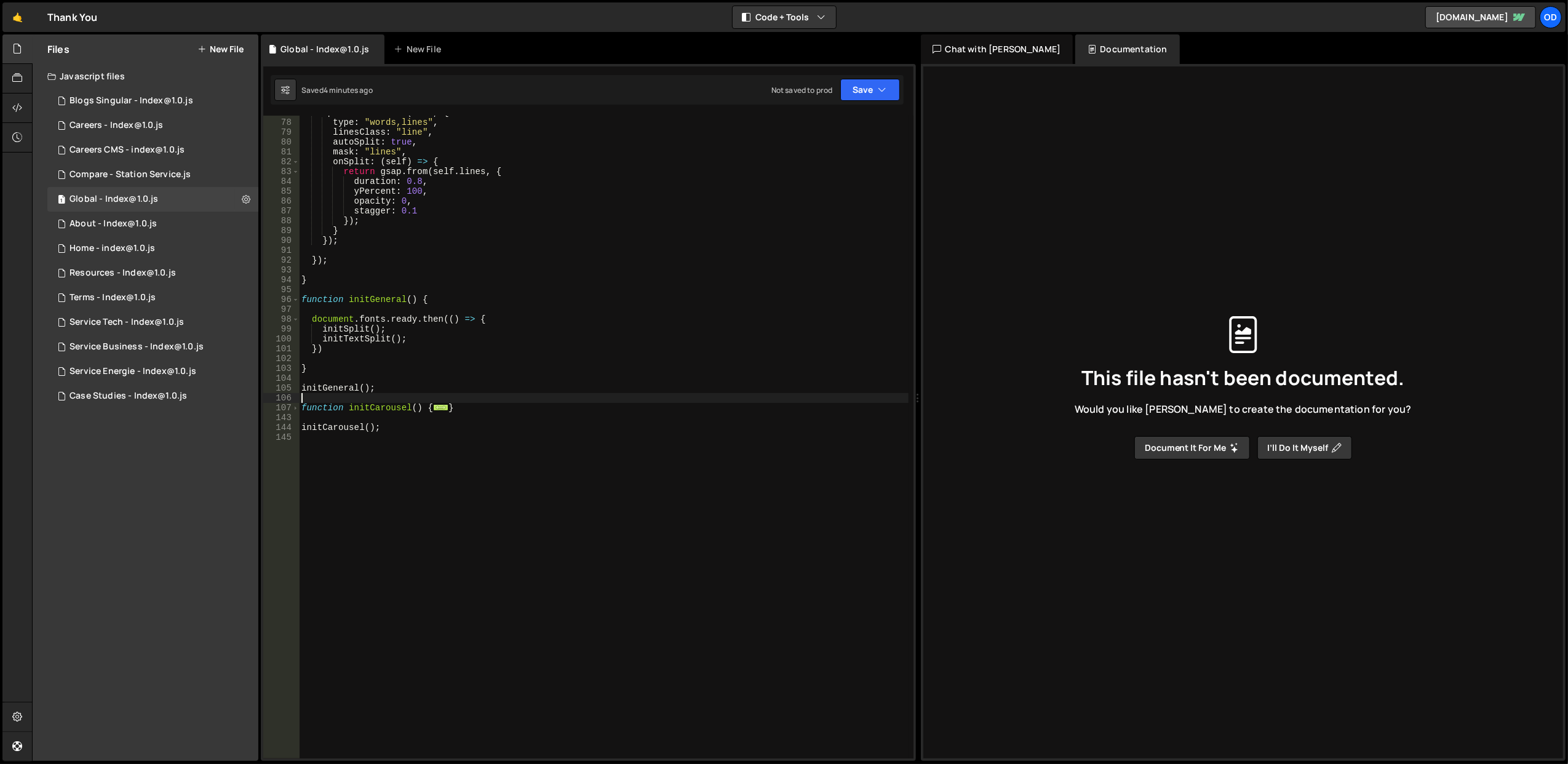
scroll to position [755, 0]
drag, startPoint x: 466, startPoint y: 402, endPoint x: 422, endPoint y: 405, distance: 44.1
click at [422, 405] on div "SplitText . create ( item , { type : "words,lines" , linesClass : "line" , auto…" at bounding box center [603, 439] width 610 height 663
click at [459, 405] on div "SplitText . create ( item , { type : "words,lines" , linesClass : "line" , auto…" at bounding box center [603, 439] width 610 height 663
drag, startPoint x: 471, startPoint y: 406, endPoint x: 300, endPoint y: 406, distance: 171.0
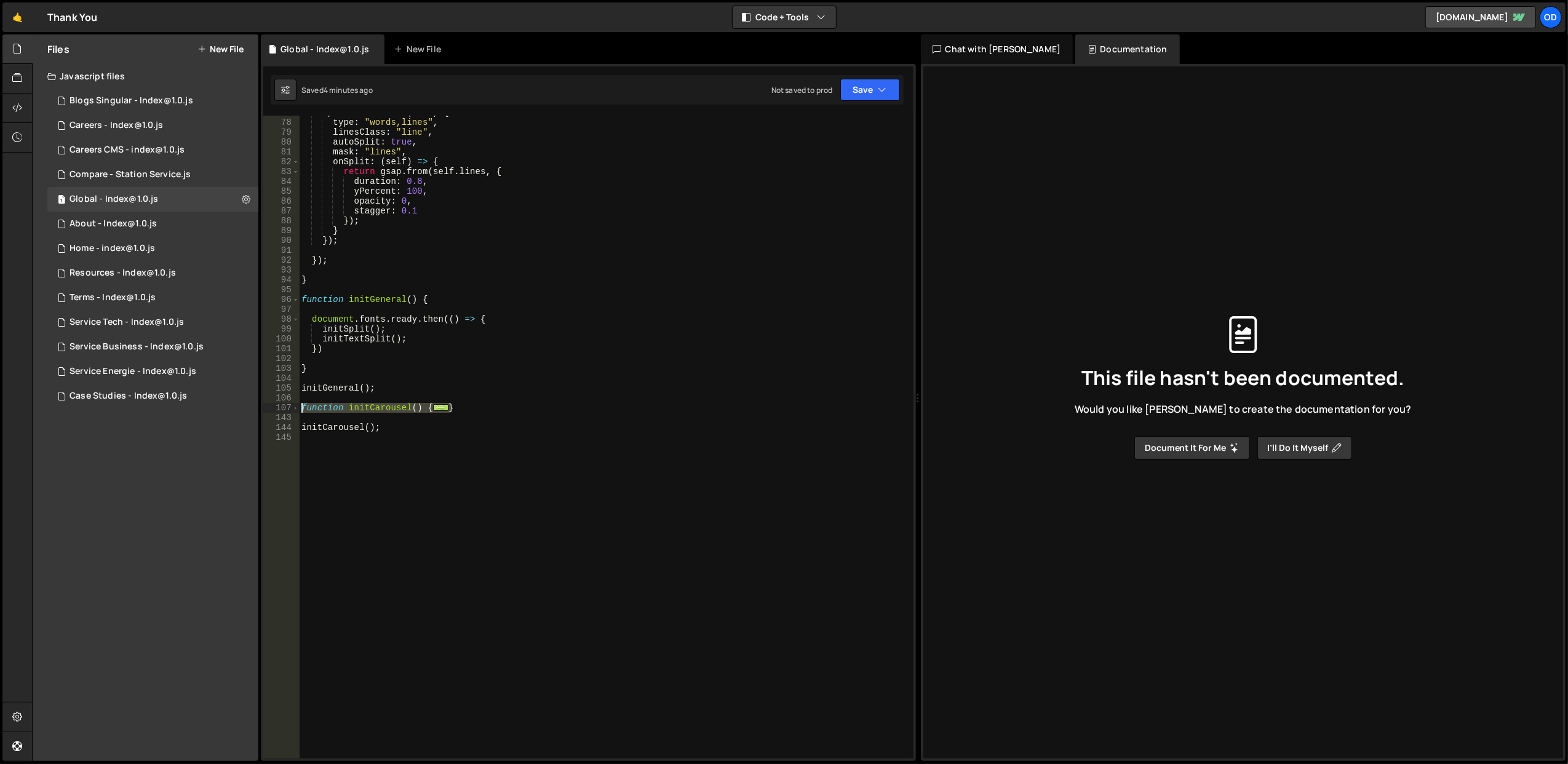
click at [300, 406] on div "SplitText . create ( item , { type : "words,lines" , linesClass : "line" , auto…" at bounding box center [603, 439] width 610 height 663
type textarea "function initCarousel() {"
paste textarea
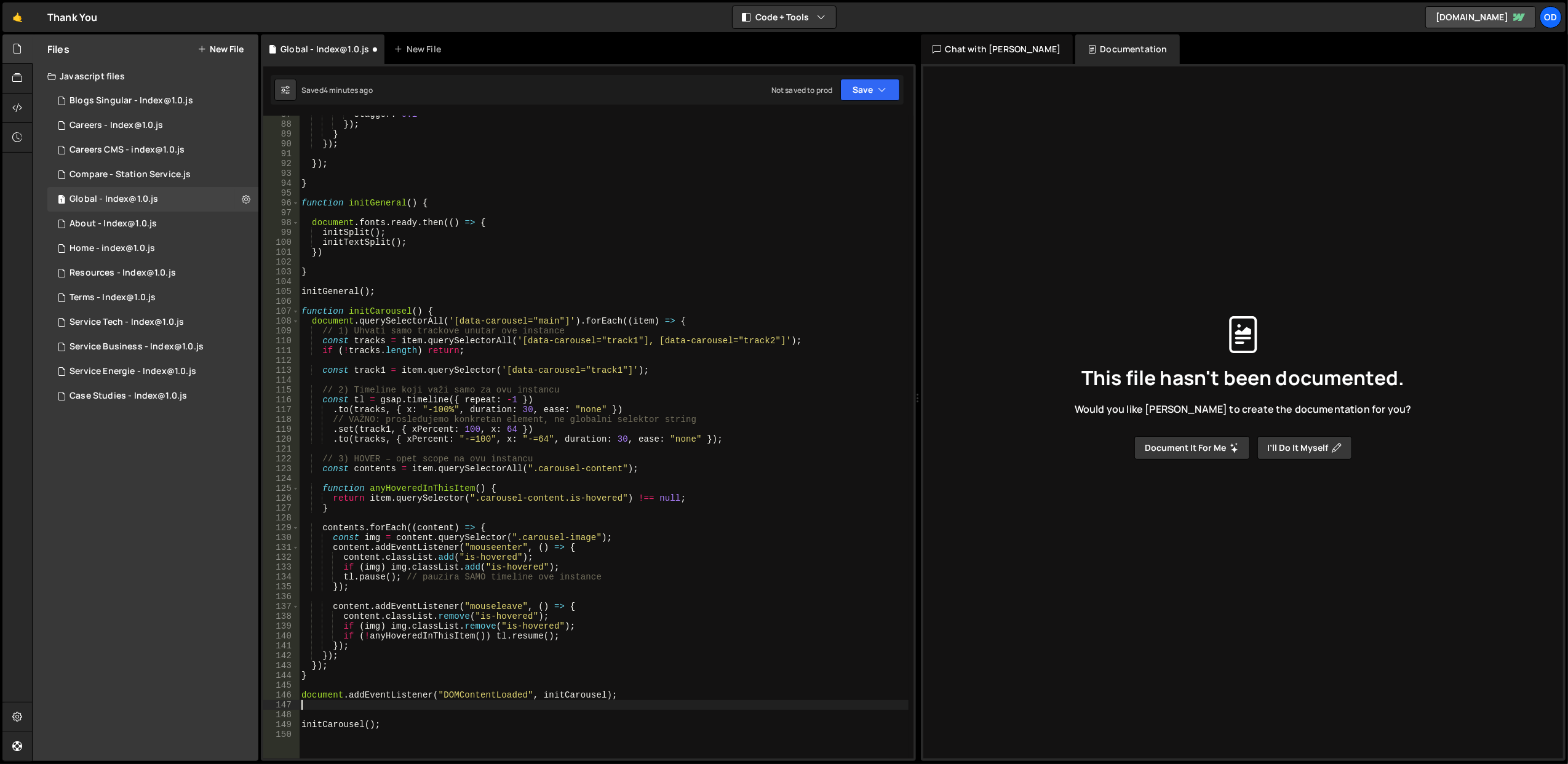
scroll to position [901, 0]
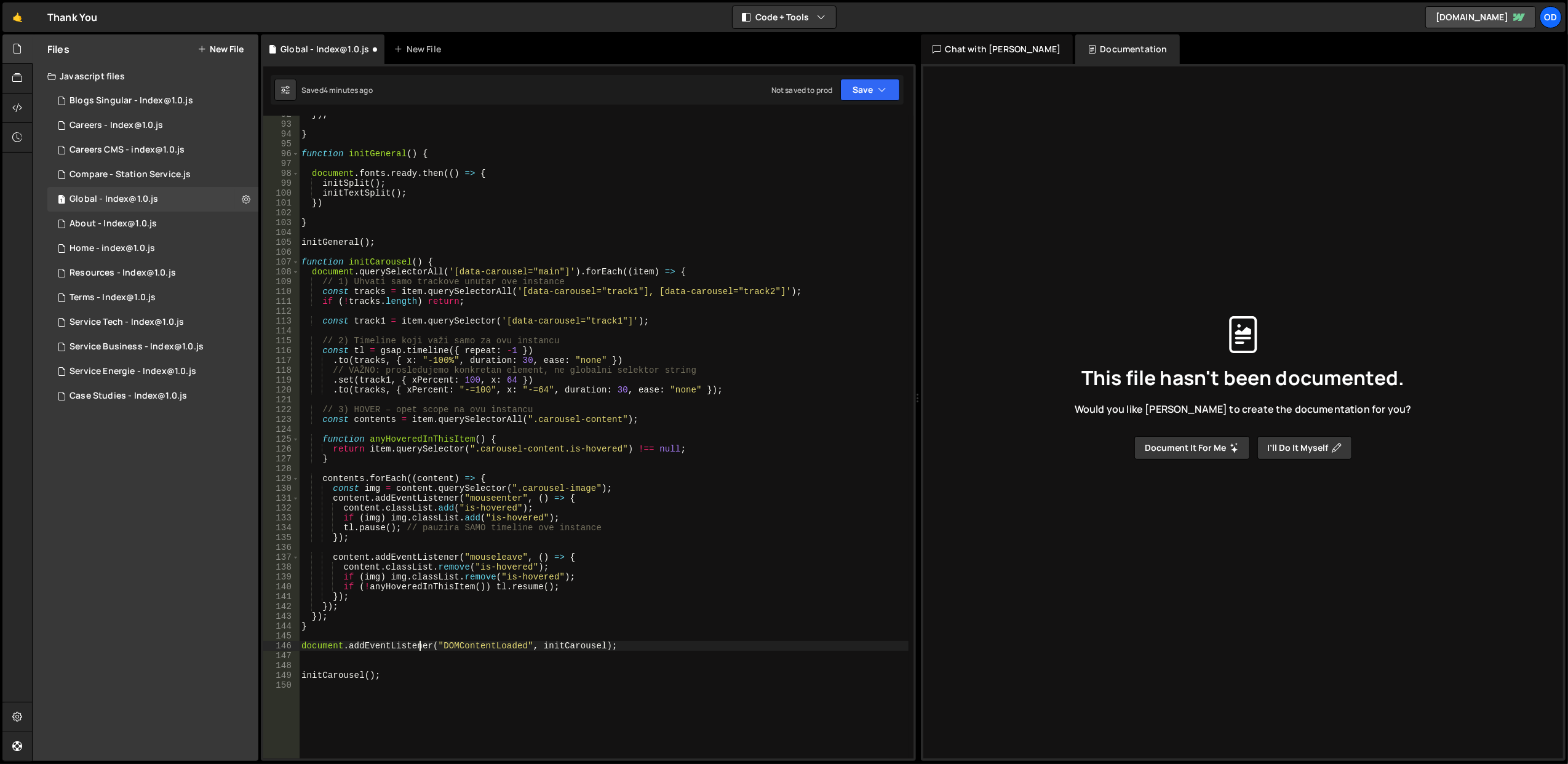
click at [419, 648] on div "}) ; } function initGeneral ( ) { document . fonts . ready . then (( ) => { ini…" at bounding box center [603, 441] width 610 height 663
type textarea "document.addEventListener("DOMContentLoaded", initCarousel);"
click at [423, 530] on div "}) ; } function initGeneral ( ) { document . fonts . ready . then (( ) => { ini…" at bounding box center [603, 441] width 610 height 663
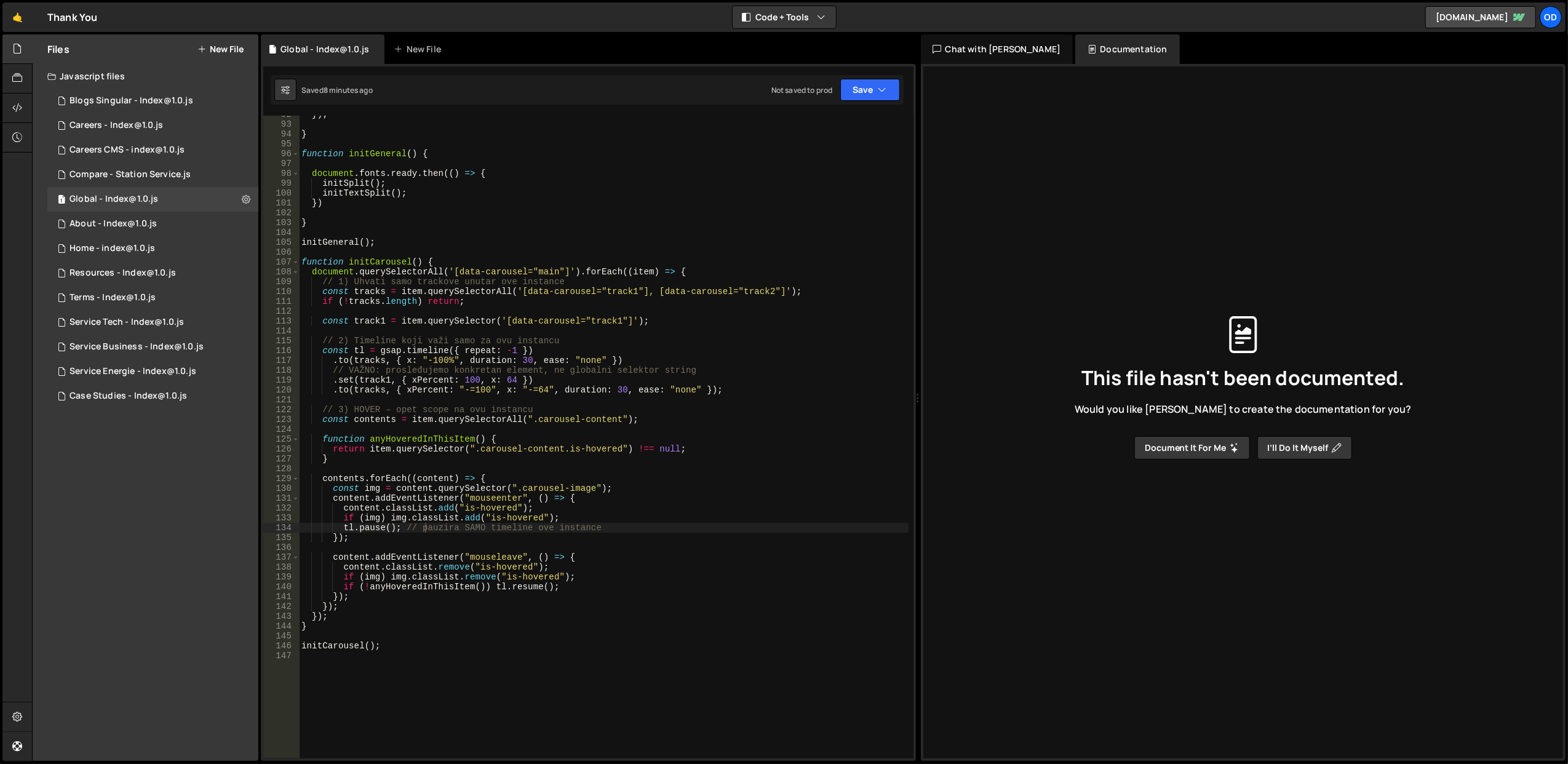
click at [488, 419] on div "}) ; } function initGeneral ( ) { document . fonts . ready . then (( ) => { ini…" at bounding box center [603, 441] width 610 height 663
type textarea "const contents = item.querySelectorAll(".carousel-content");"
